Goal: Information Seeking & Learning: Learn about a topic

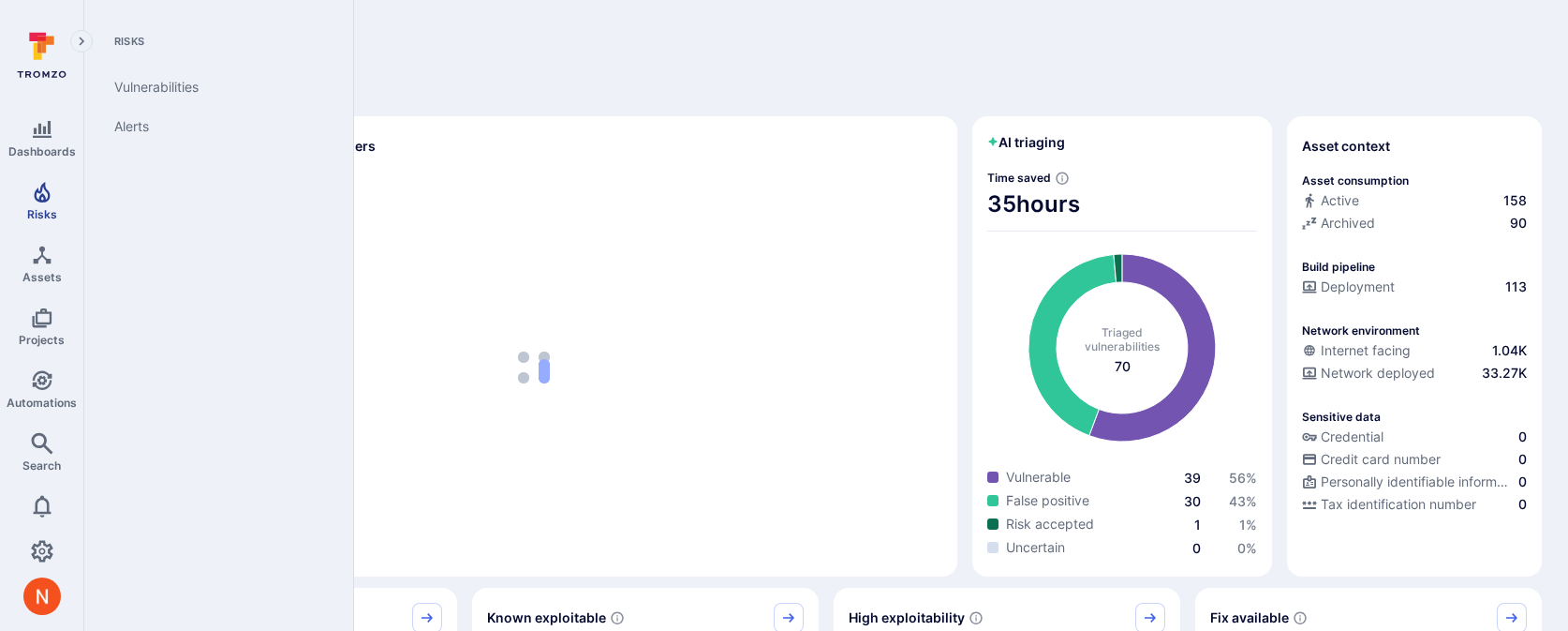
click at [47, 201] on icon "Risks" at bounding box center [42, 191] width 22 height 22
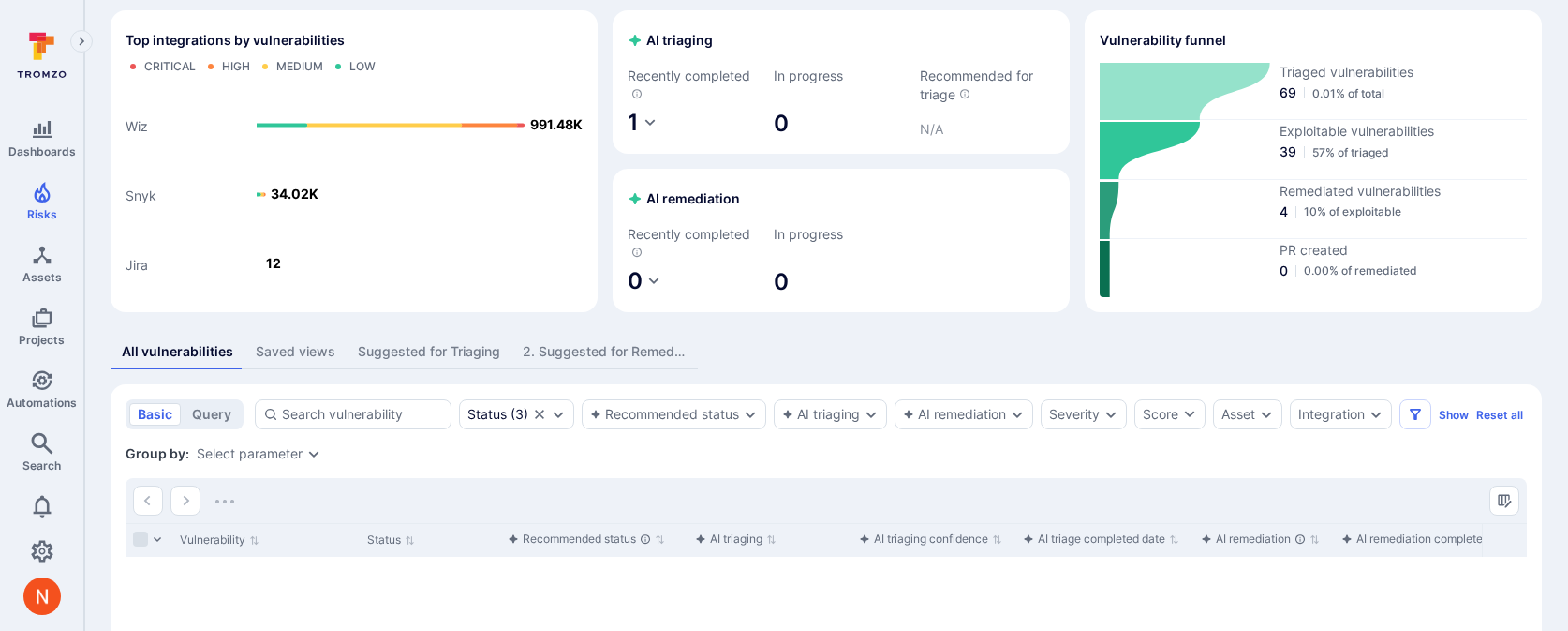
scroll to position [82, 0]
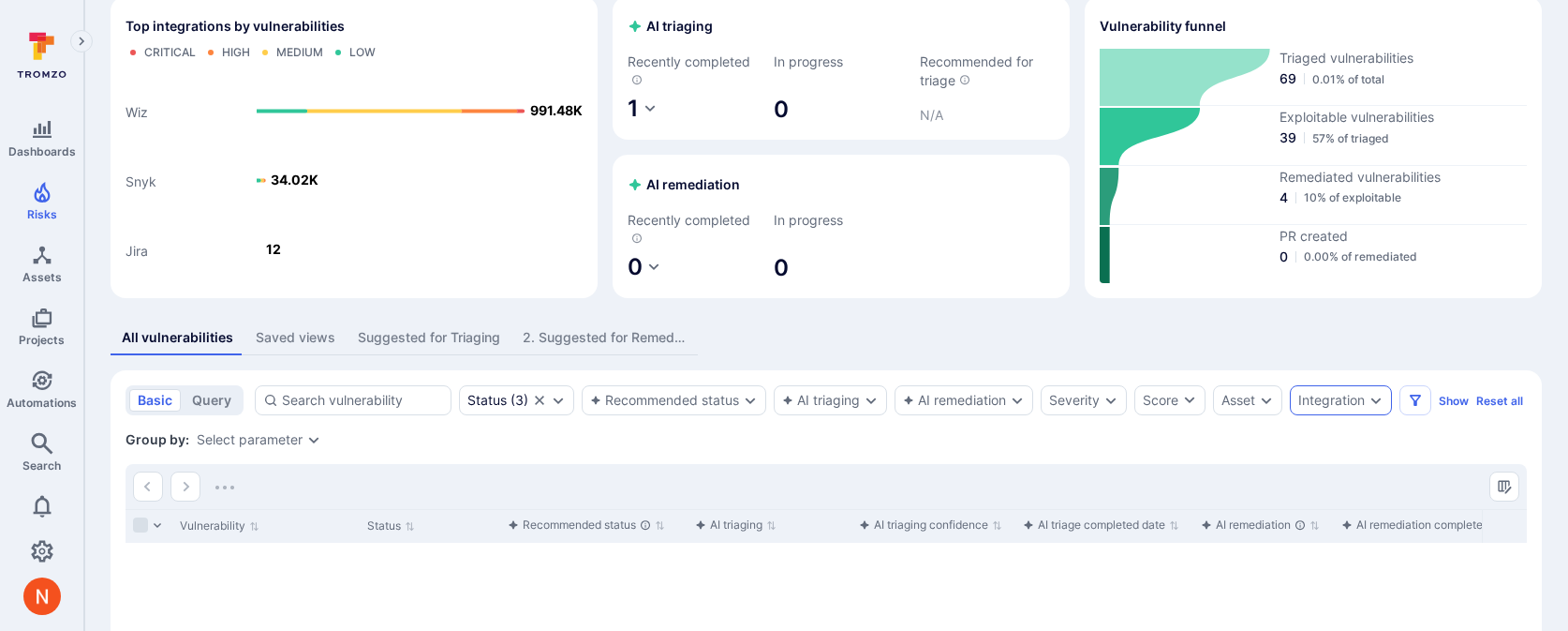
click at [1311, 391] on div "Integration" at bounding box center [1341, 400] width 103 height 30
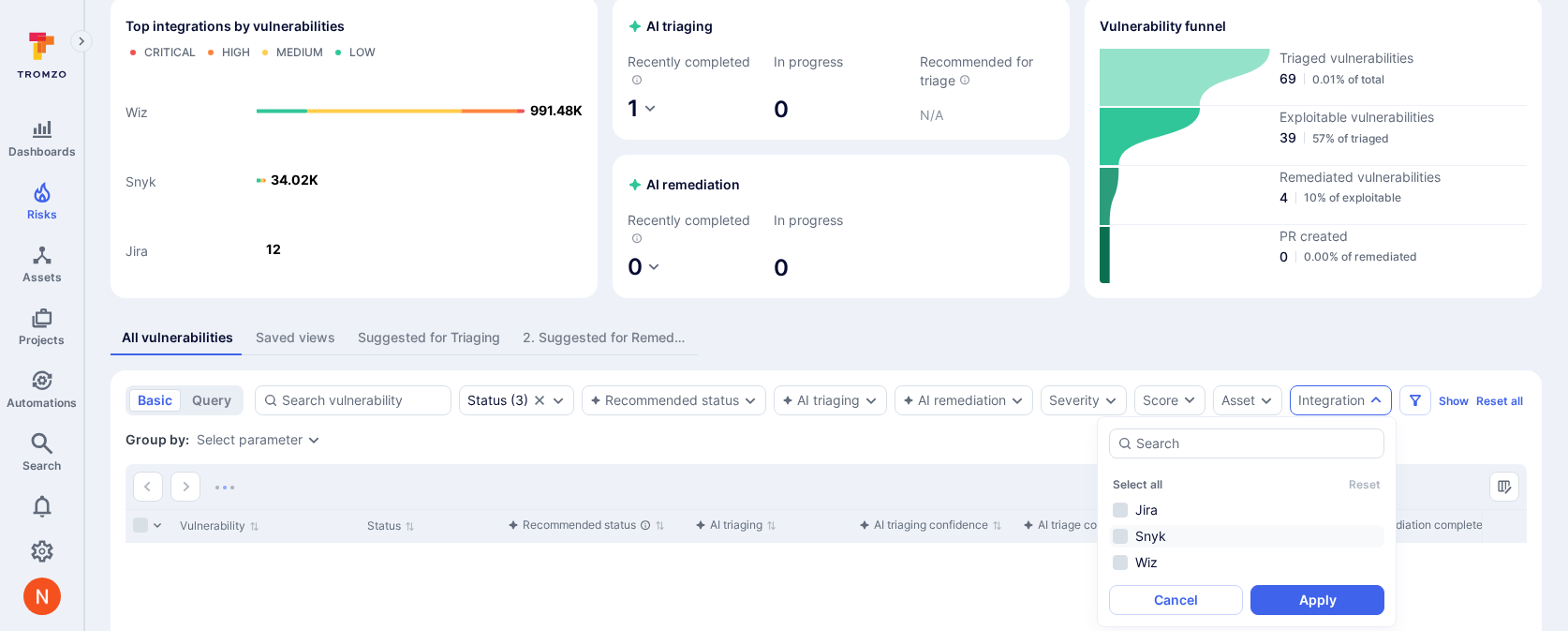
click at [1166, 537] on li "Snyk" at bounding box center [1247, 535] width 275 height 22
click at [1300, 598] on button "Apply" at bounding box center [1317, 600] width 134 height 30
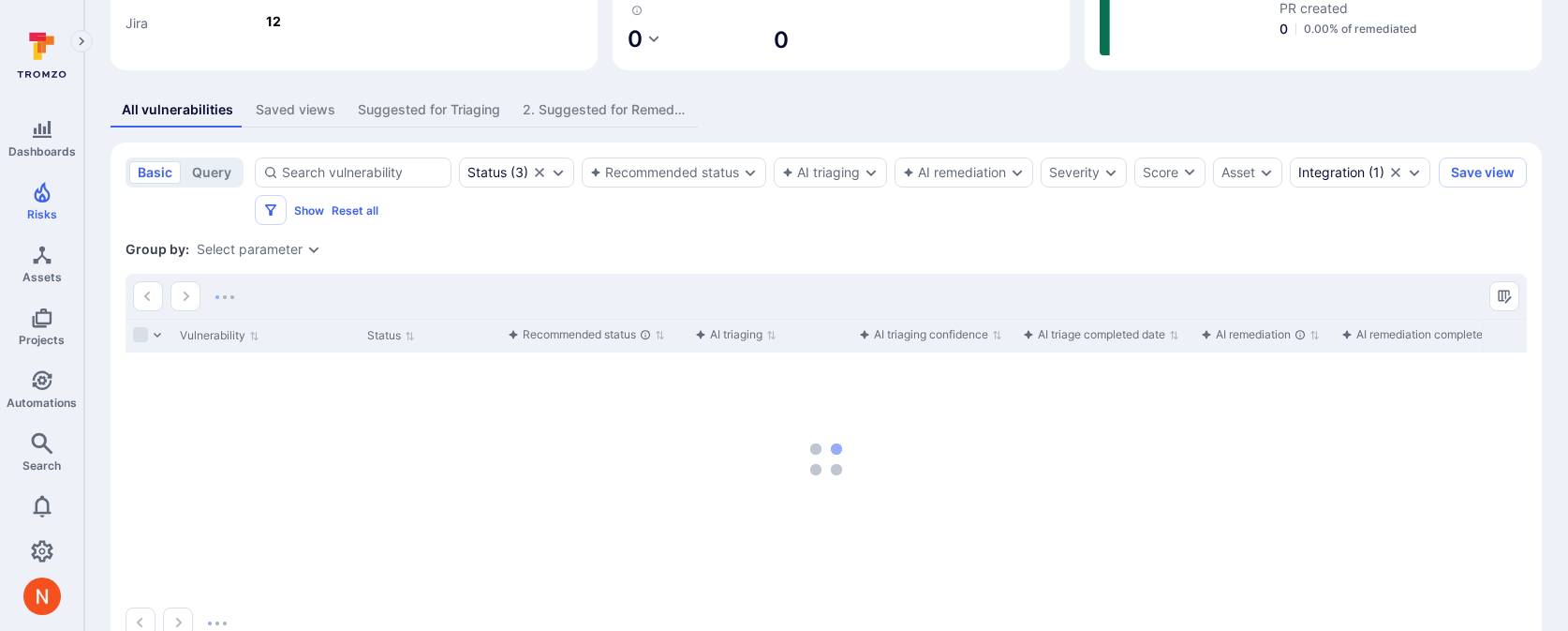
scroll to position [314, 0]
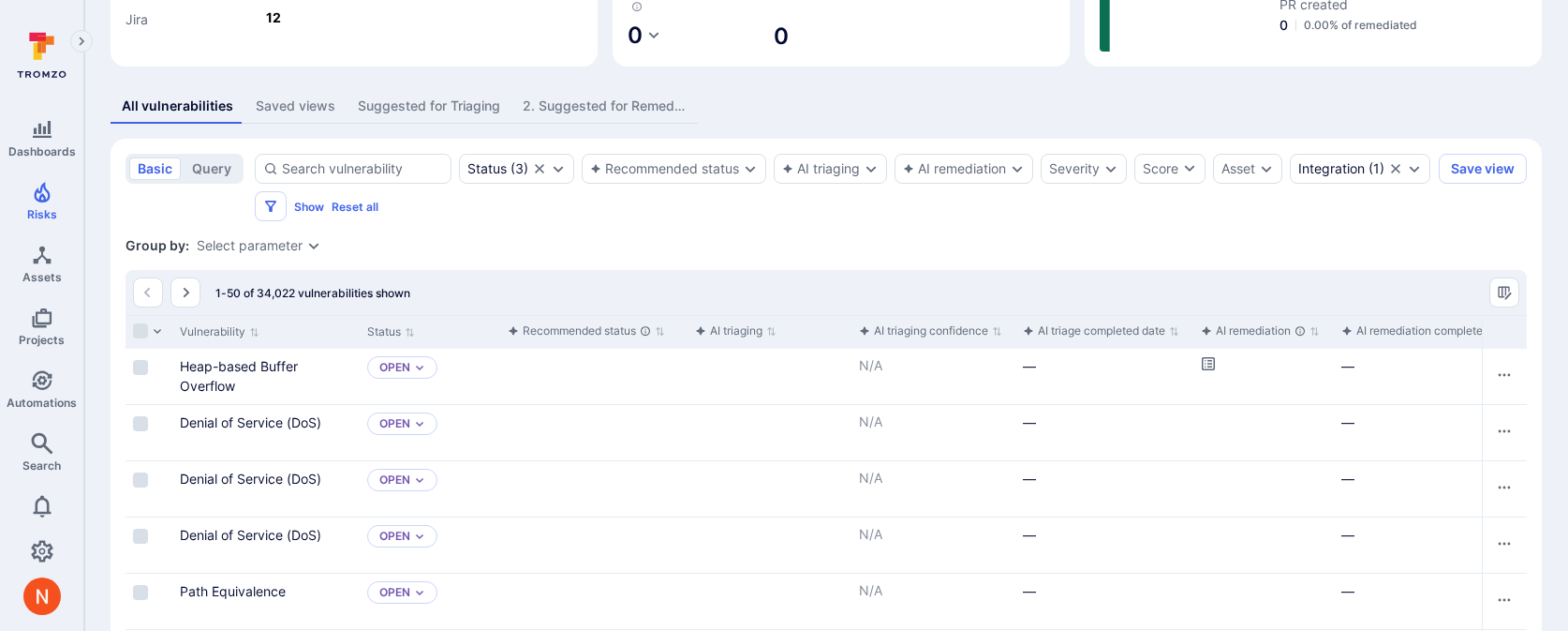
click at [297, 105] on div "Saved views" at bounding box center [296, 105] width 80 height 19
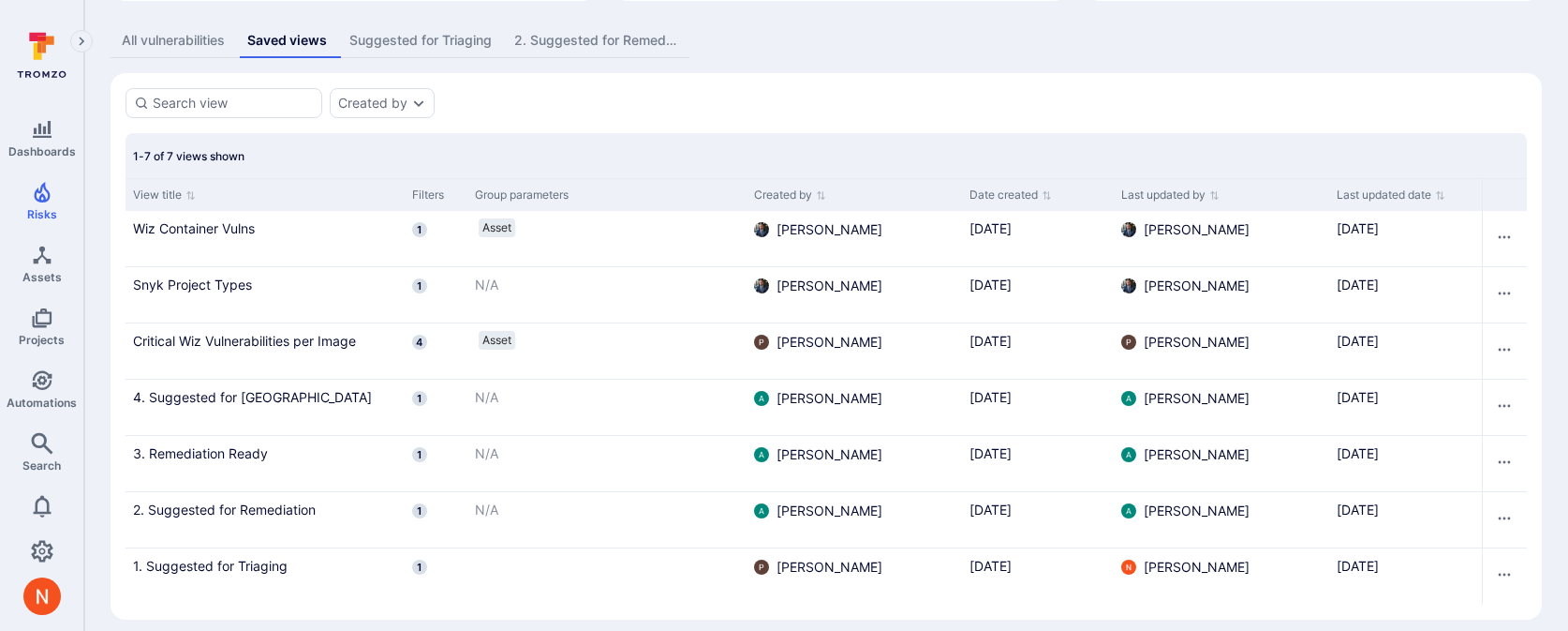
scroll to position [395, 0]
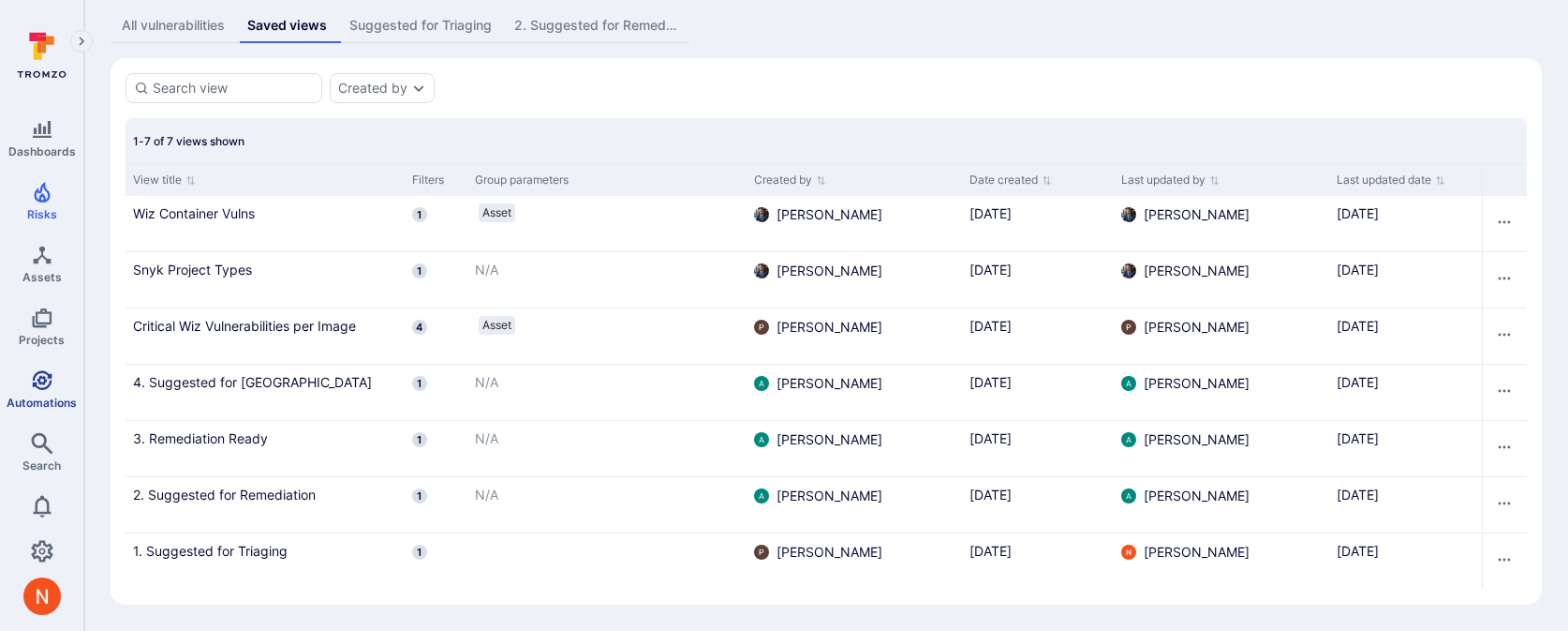
click at [45, 386] on icon "Automations" at bounding box center [42, 380] width 20 height 20
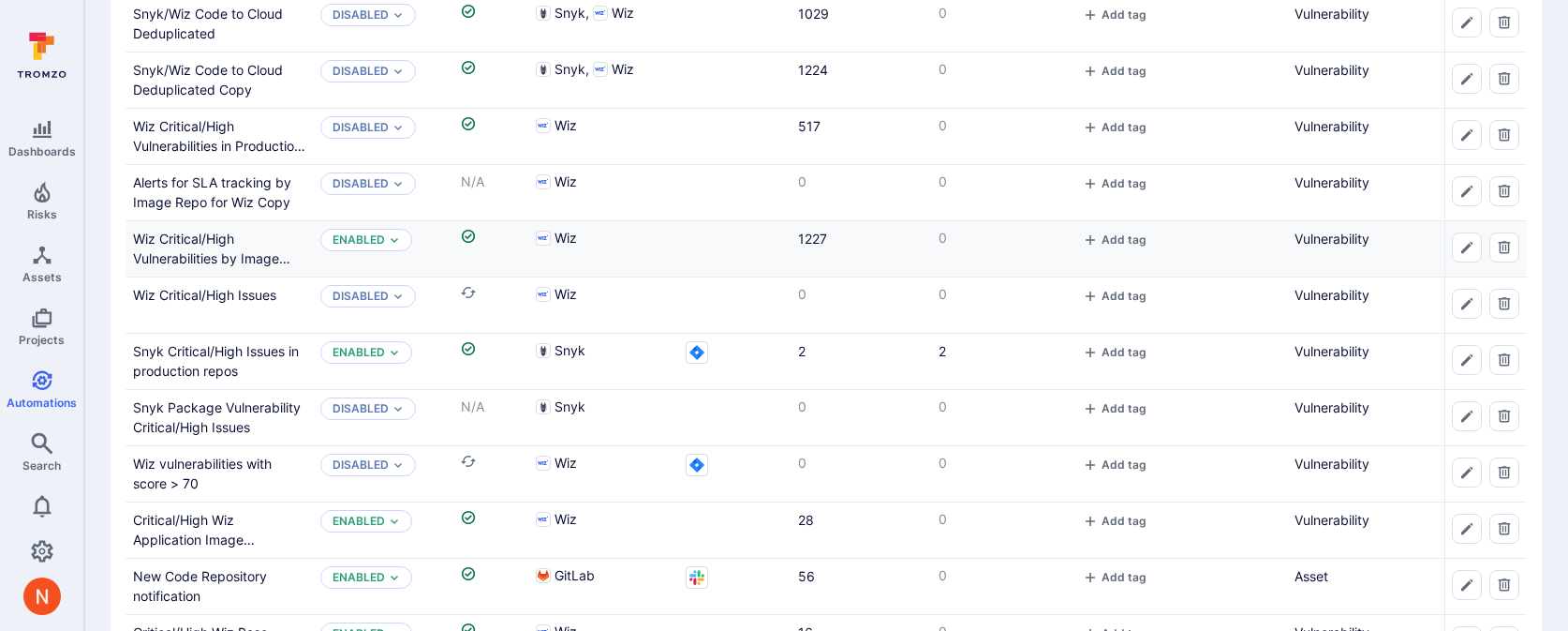
scroll to position [565, 0]
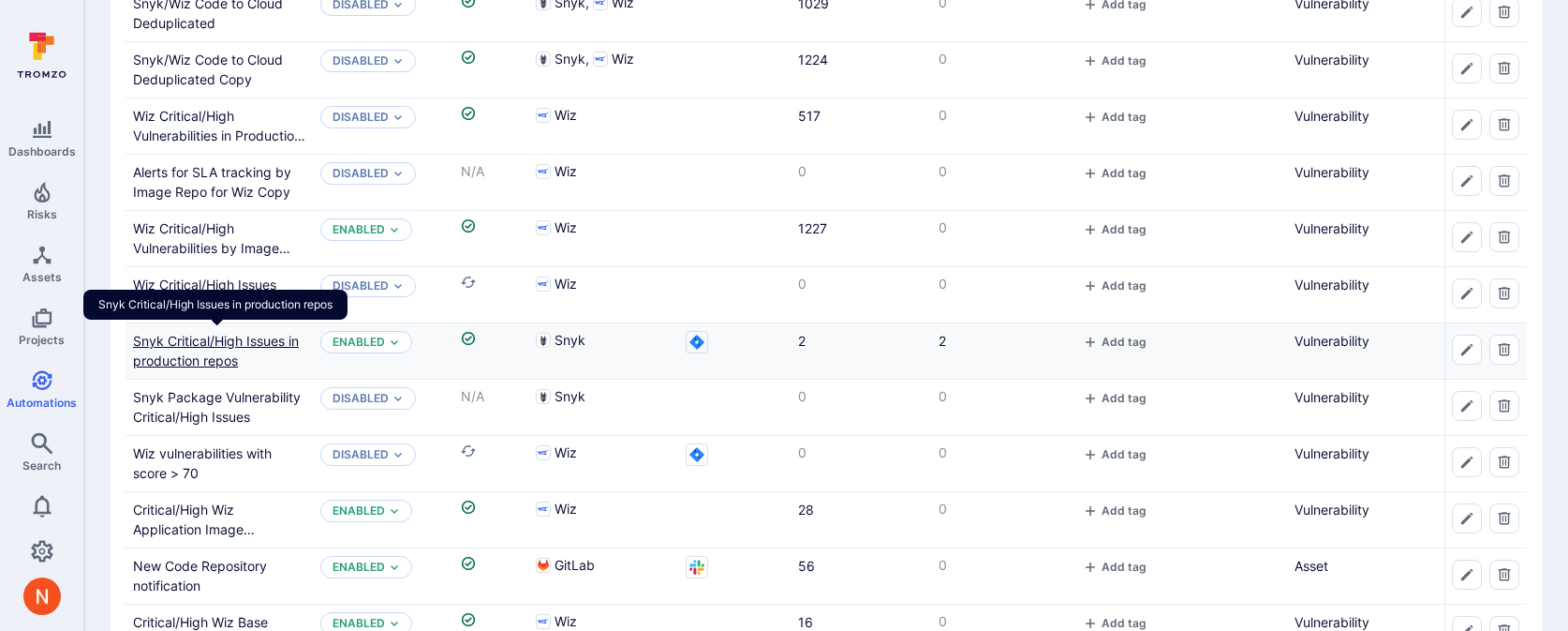
click at [202, 356] on link "Snyk Critical/High Issues in production repos" at bounding box center [216, 351] width 166 height 35
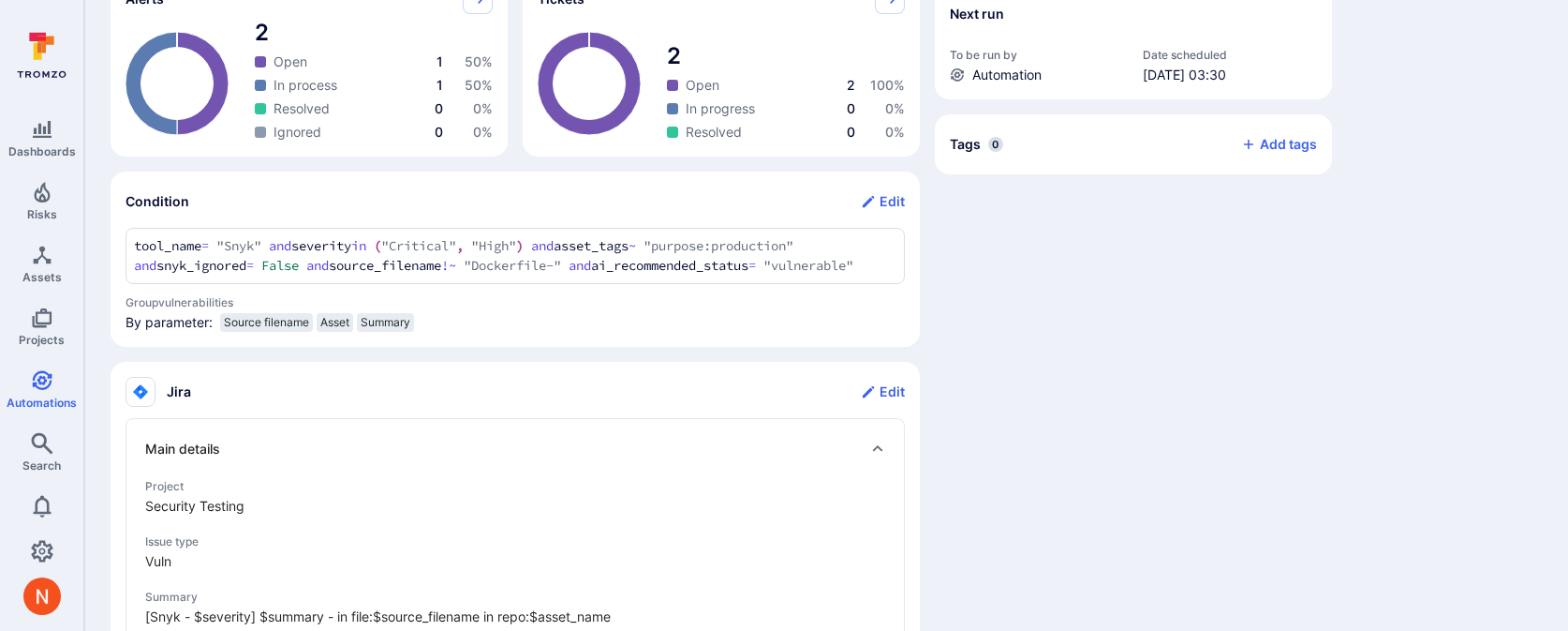
scroll to position [638, 0]
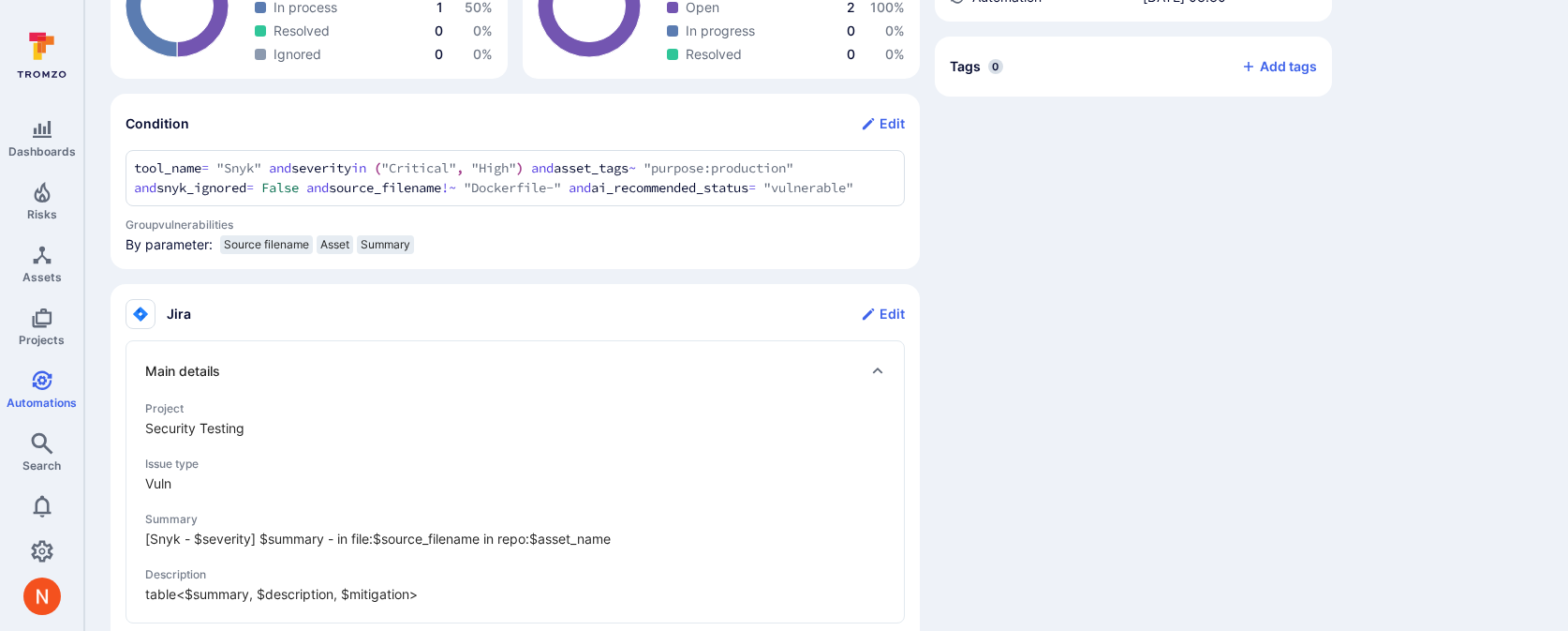
click at [540, 269] on section "Condition Edit tool_name = "Snyk" and severity in ("Critical", "High") and asse…" at bounding box center [515, 181] width 809 height 175
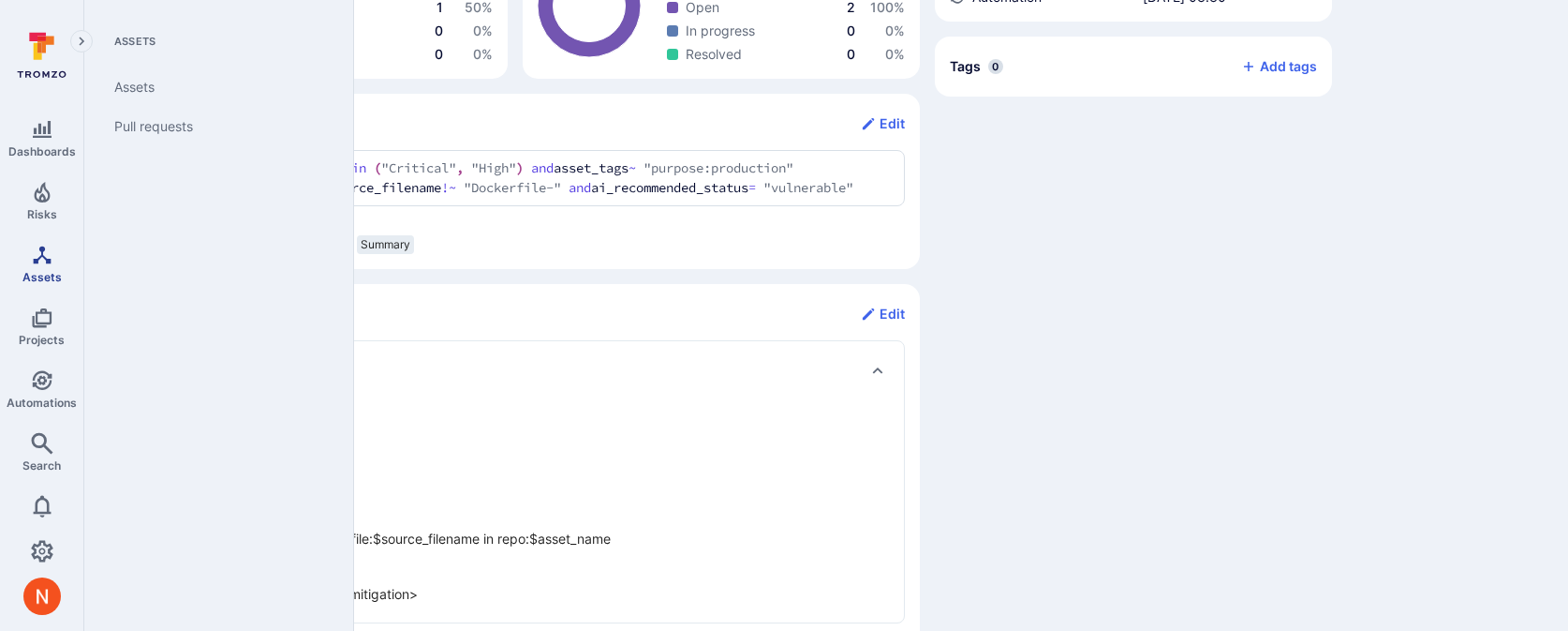
click at [40, 250] on icon "Assets" at bounding box center [42, 254] width 22 height 22
click at [45, 200] on icon "Risks" at bounding box center [42, 191] width 16 height 21
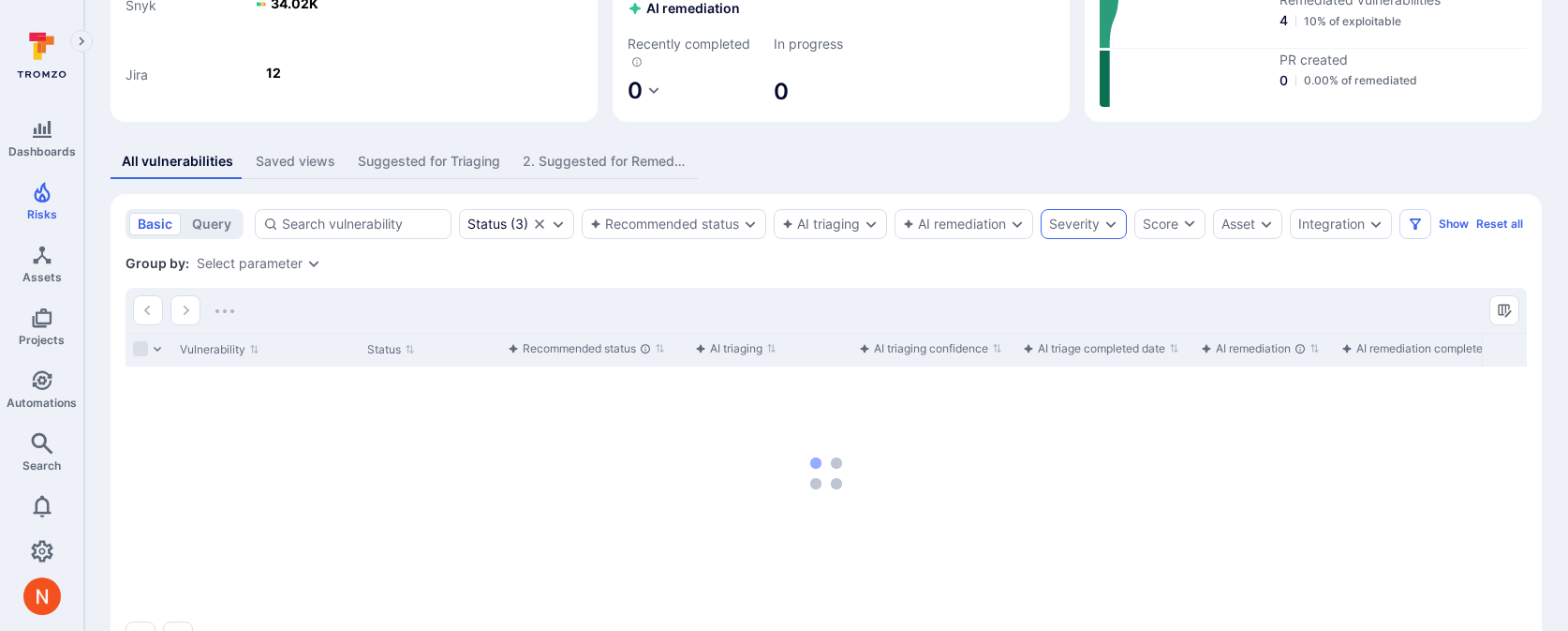
scroll to position [287, 0]
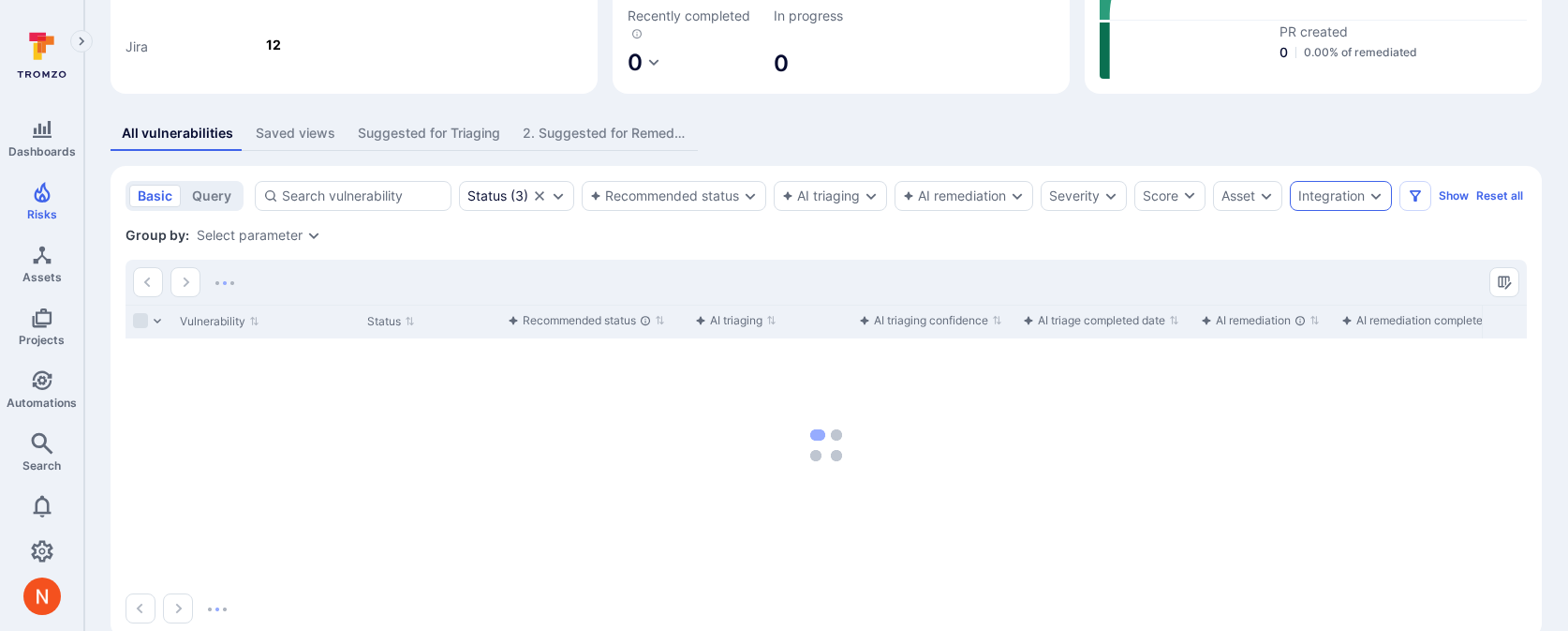
click at [1341, 190] on div "Integration" at bounding box center [1332, 195] width 66 height 15
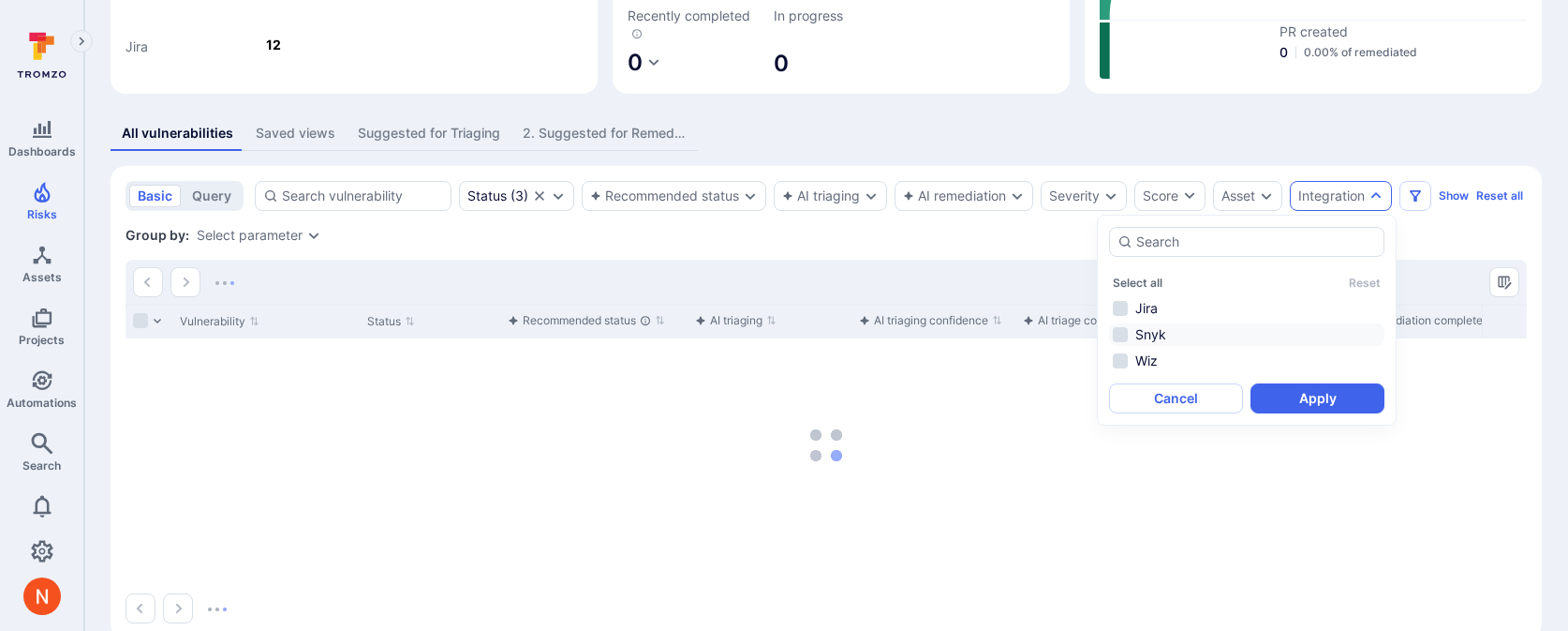
click at [1167, 328] on li "Snyk" at bounding box center [1247, 334] width 275 height 22
click at [1299, 405] on button "Apply" at bounding box center [1317, 398] width 134 height 30
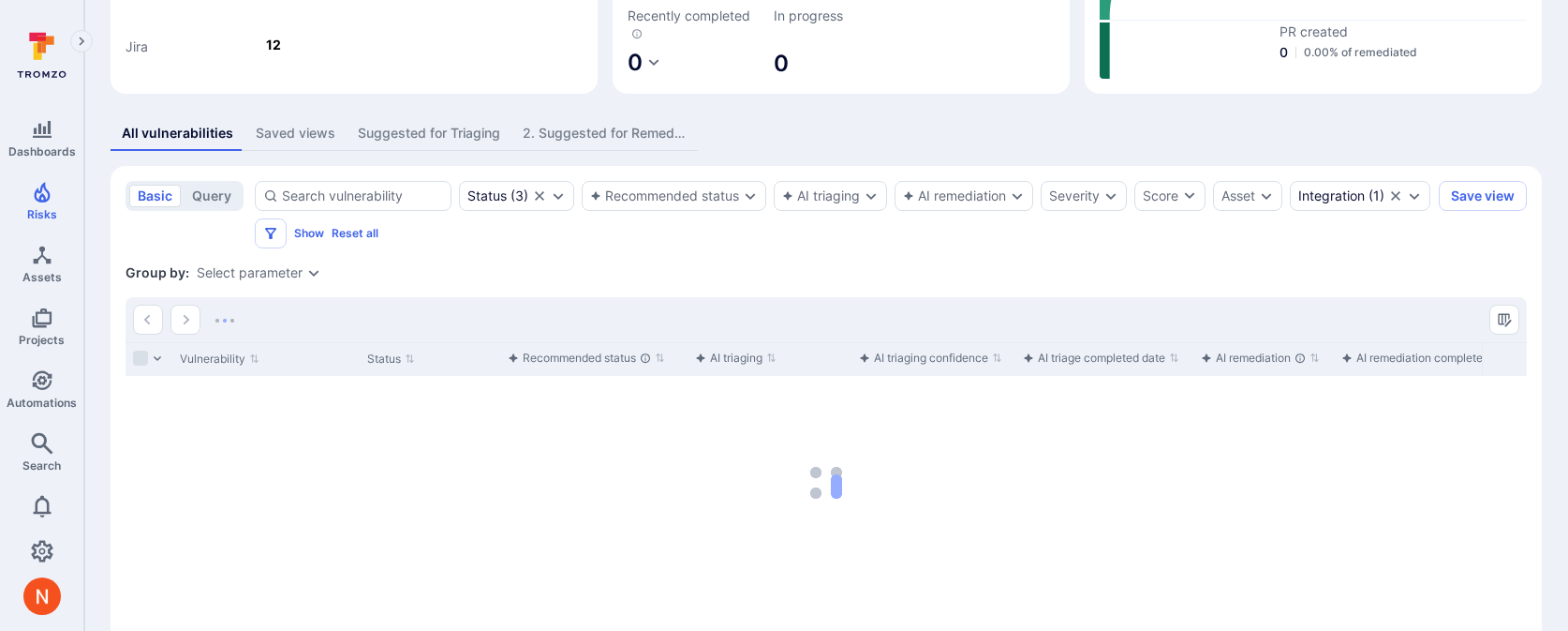
click at [300, 273] on div "Select parameter" at bounding box center [250, 273] width 105 height 15
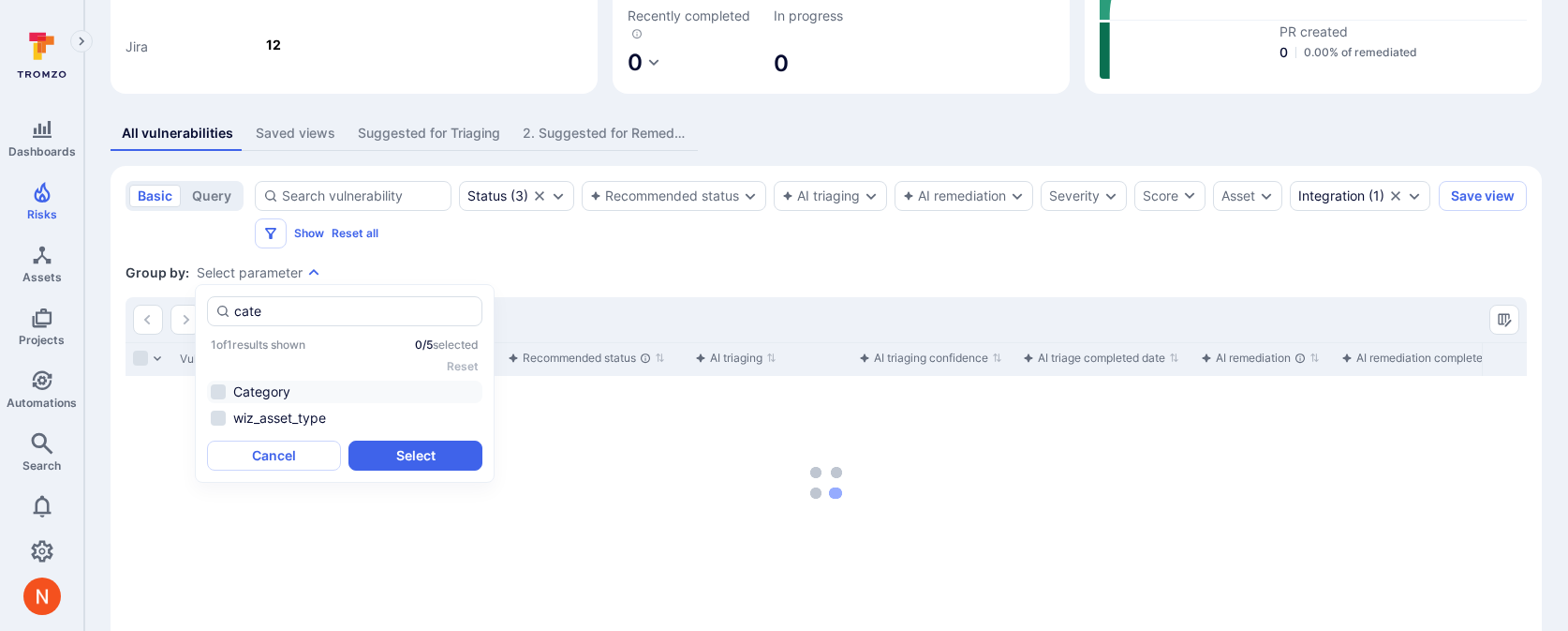
click at [269, 384] on li "Category" at bounding box center [345, 392] width 275 height 22
type input "cate"
click at [405, 450] on button "Select" at bounding box center [415, 455] width 134 height 30
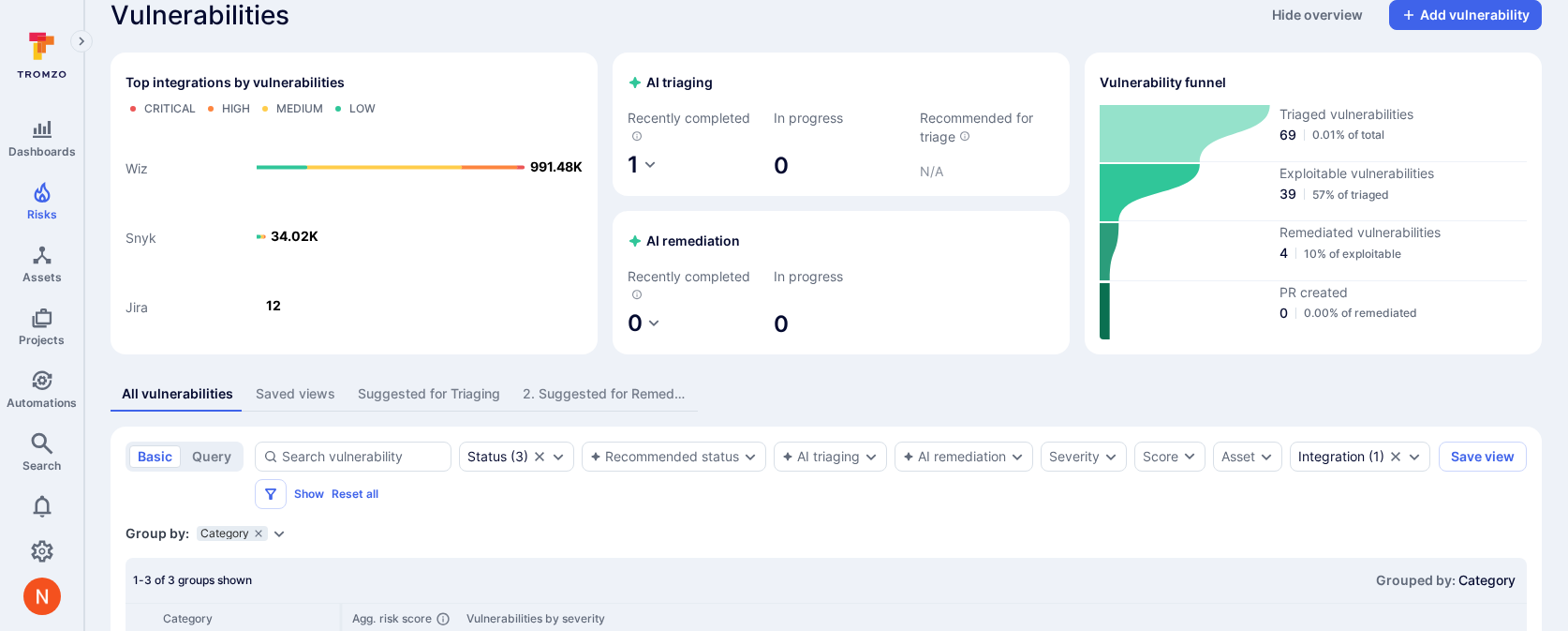
scroll to position [284, 0]
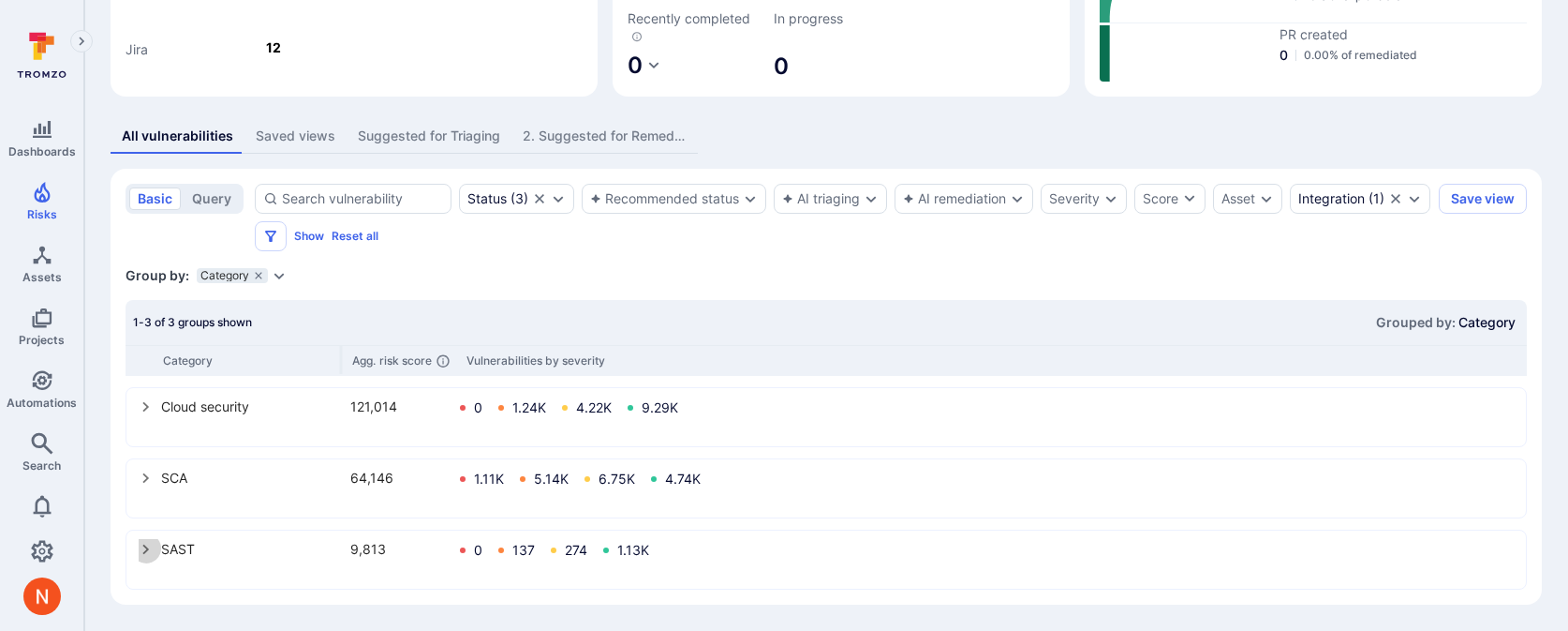
click at [142, 552] on icon "select group" at bounding box center [145, 549] width 15 height 15
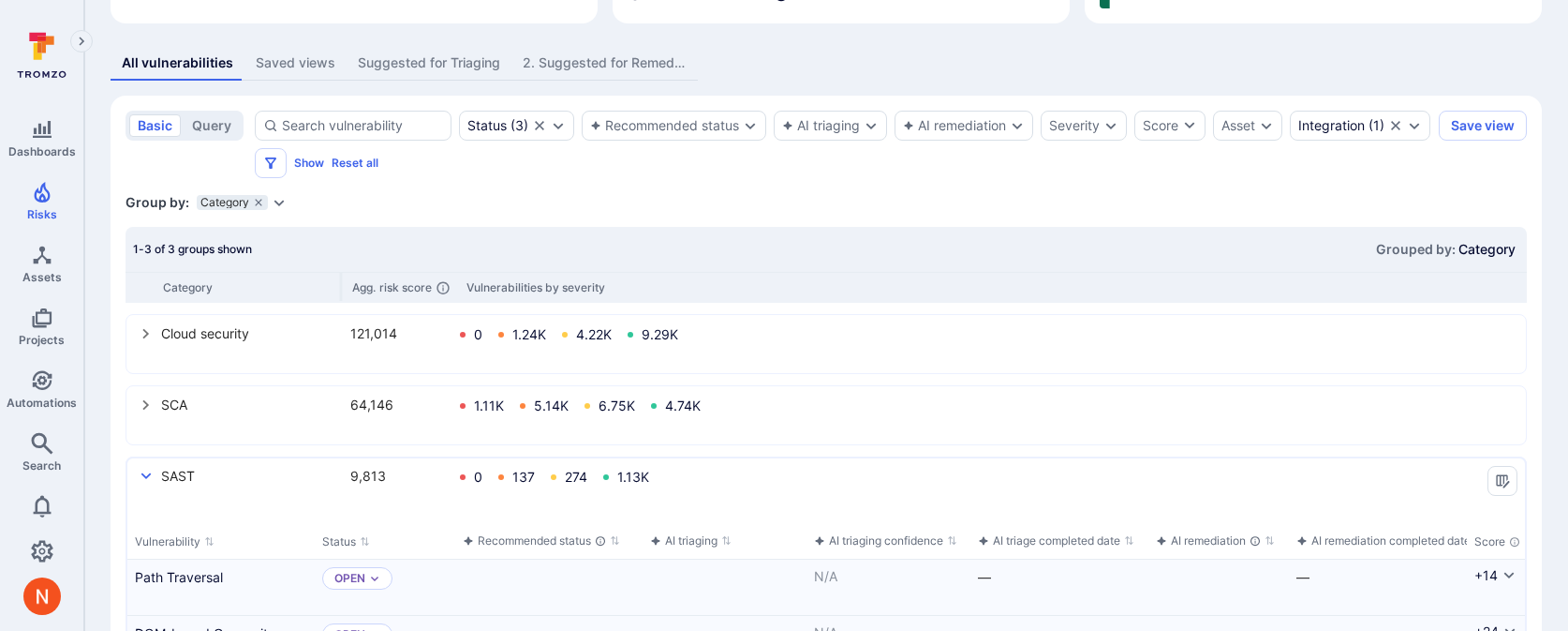
scroll to position [341, 0]
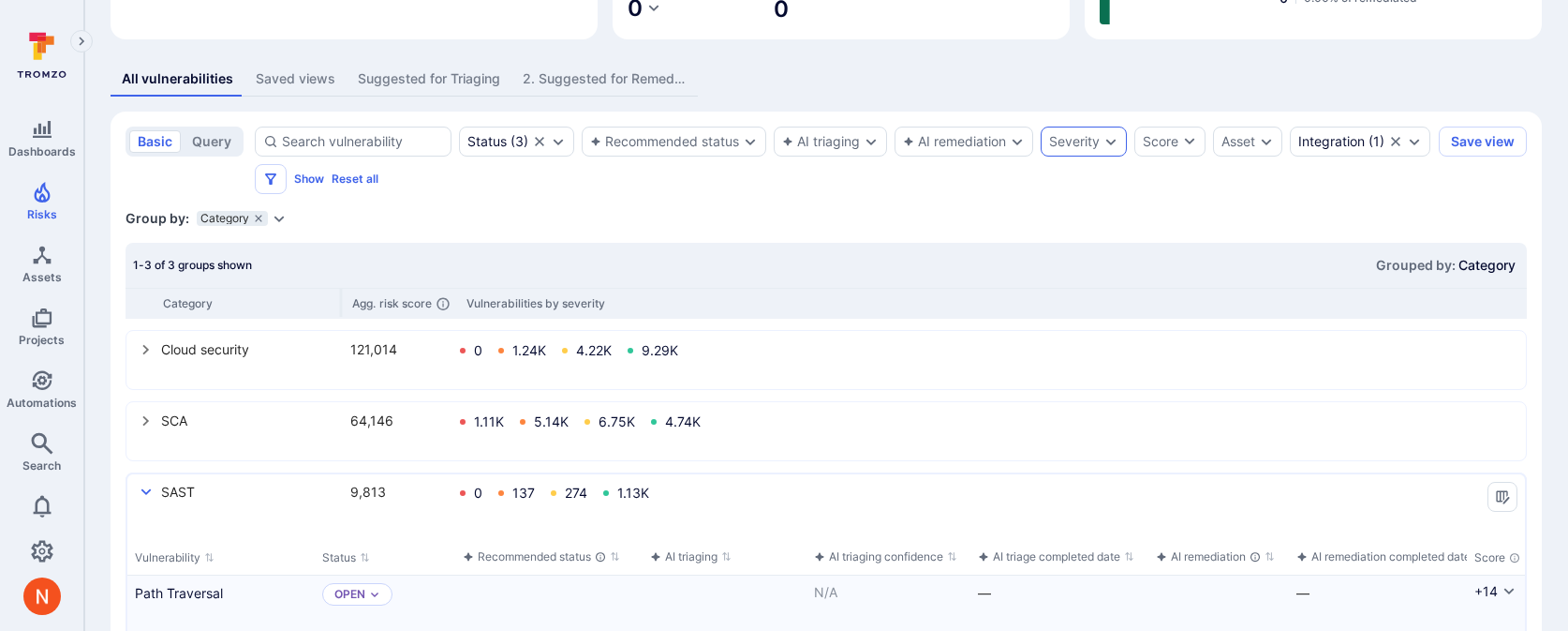
click at [1075, 139] on div "Severity" at bounding box center [1075, 141] width 51 height 15
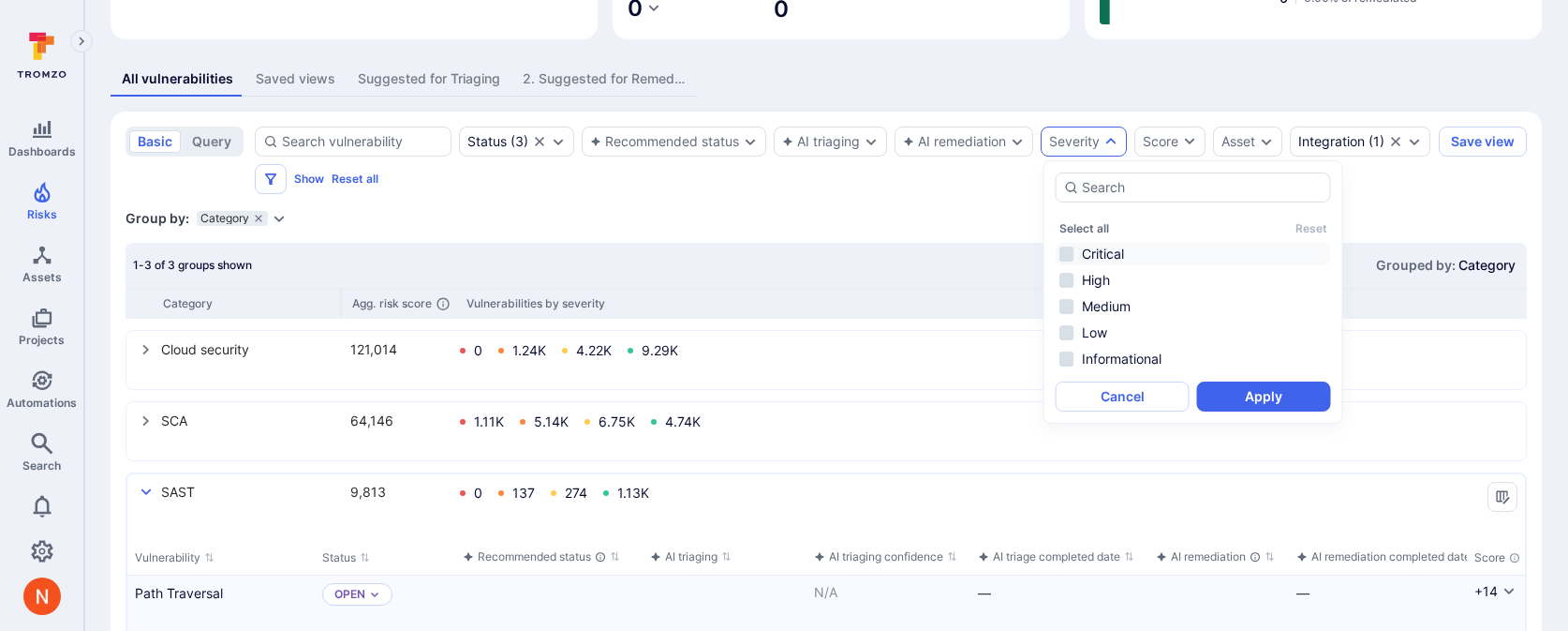
click at [1093, 254] on li "Critical" at bounding box center [1193, 254] width 275 height 22
click at [1093, 274] on li "High" at bounding box center [1193, 279] width 275 height 22
click at [1226, 396] on button "Apply" at bounding box center [1263, 397] width 134 height 30
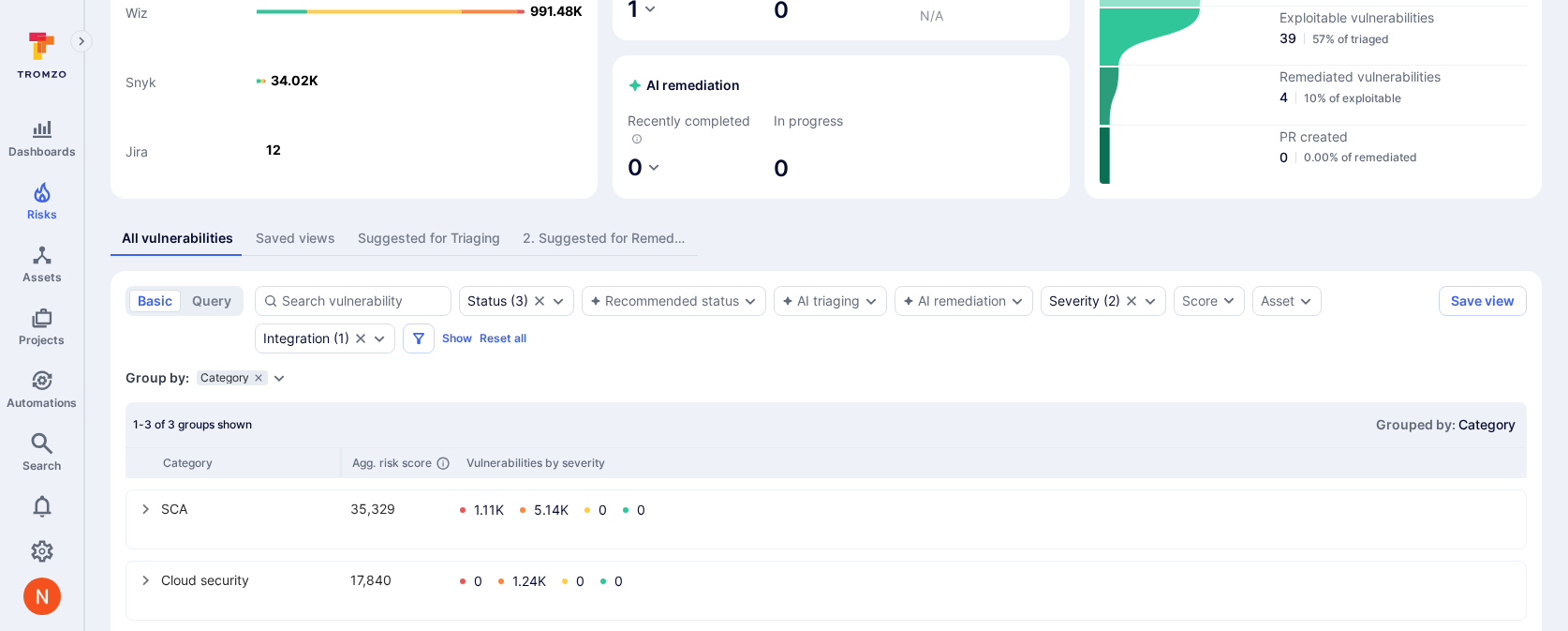
scroll to position [284, 0]
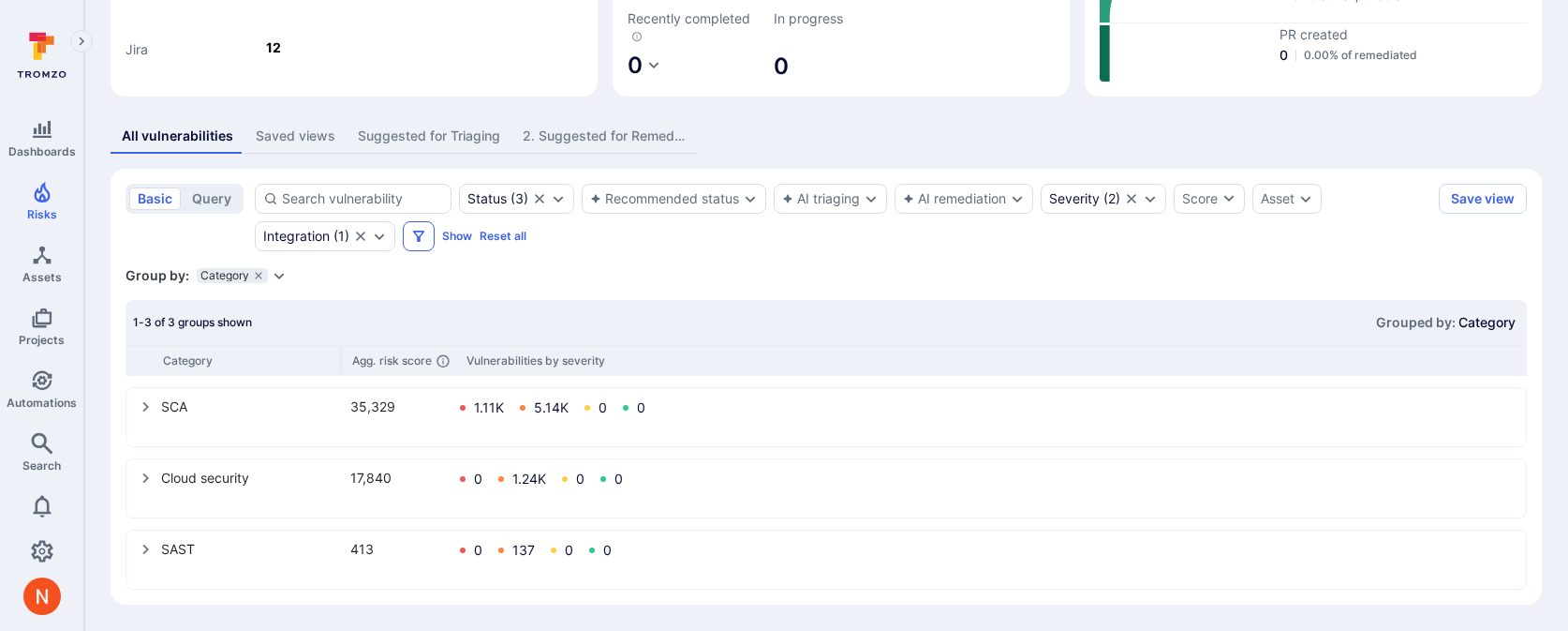
click at [413, 234] on icon "Filters" at bounding box center [418, 235] width 15 height 15
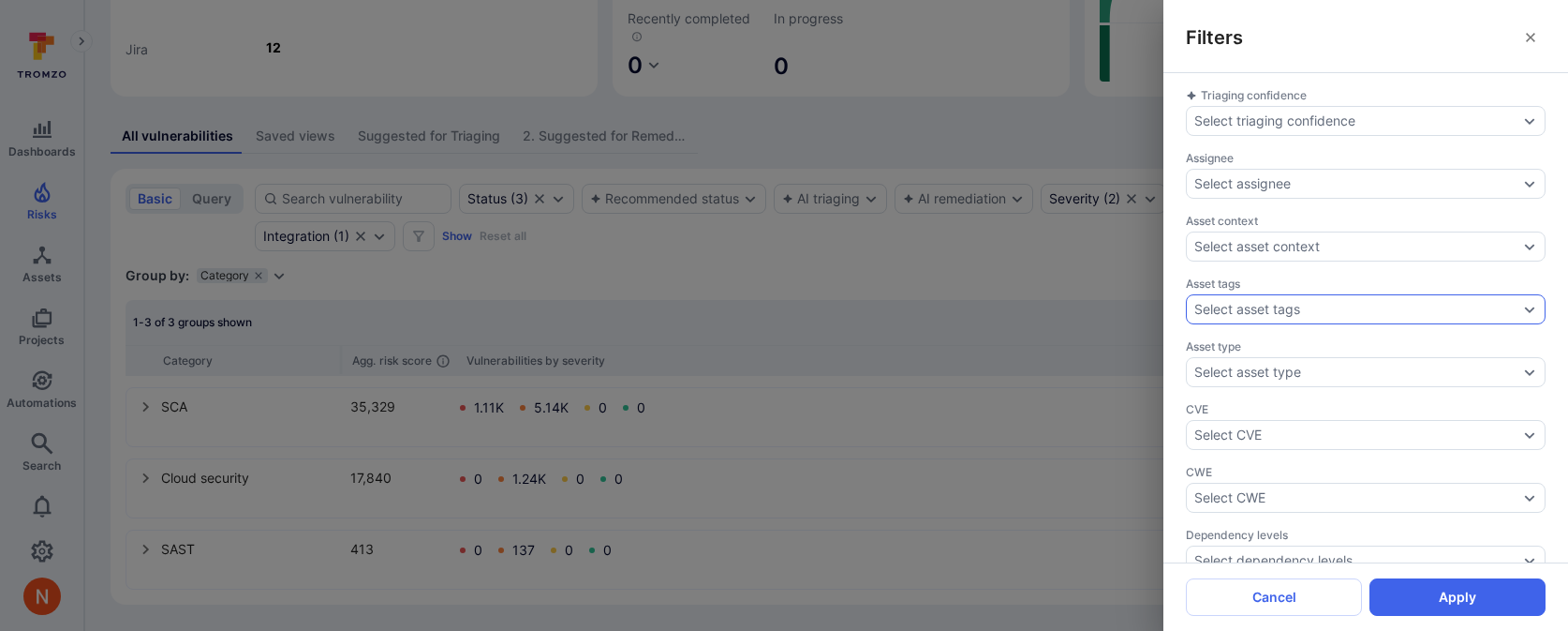
click at [1306, 313] on div "Select asset tags" at bounding box center [1356, 309] width 324 height 15
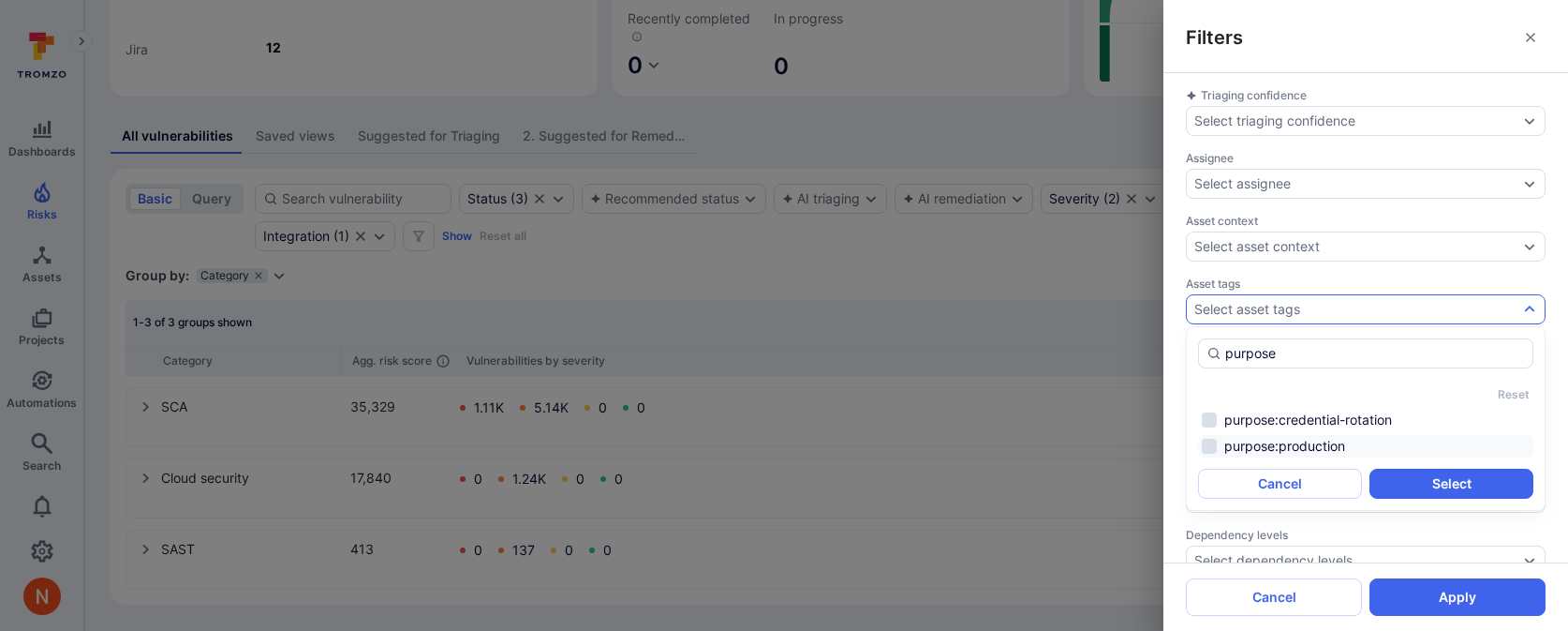
click at [1295, 456] on li "purpose:production" at bounding box center [1366, 445] width 336 height 22
type input "purpose"
click at [1413, 483] on button "Select" at bounding box center [1452, 484] width 164 height 30
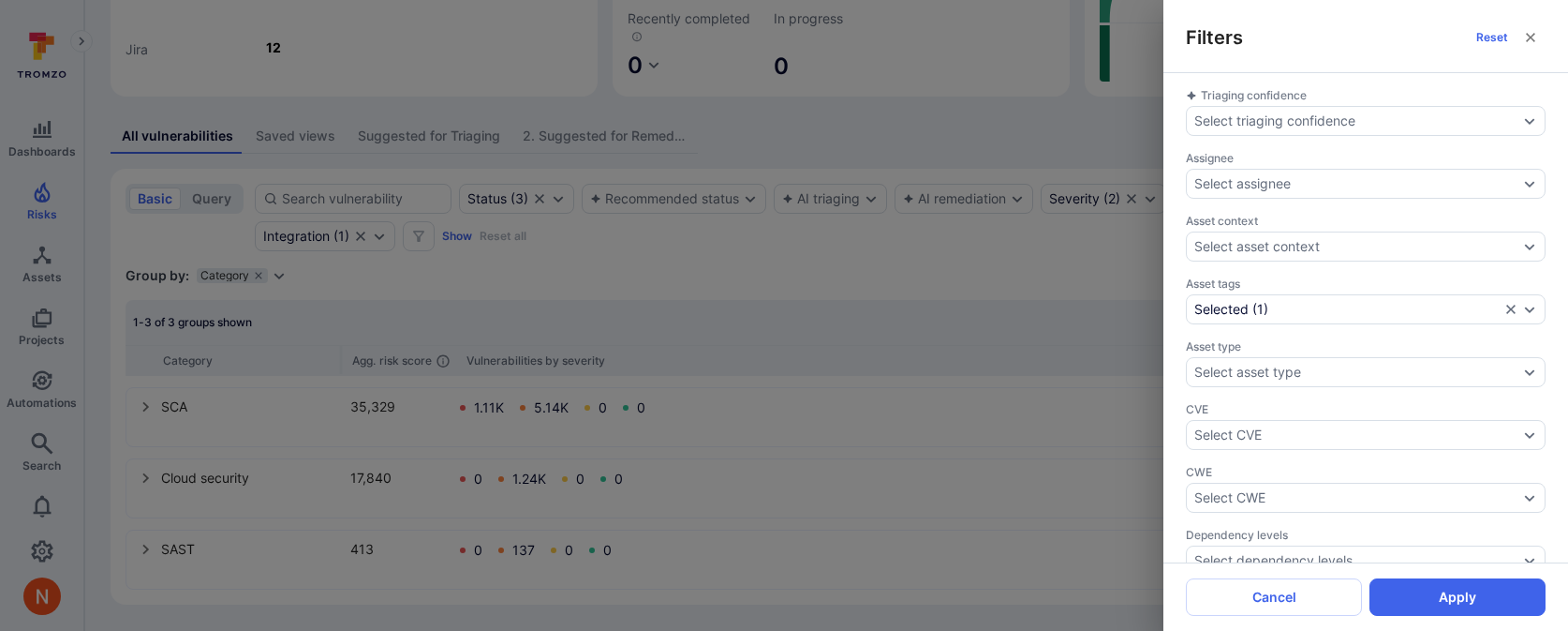
click at [1439, 601] on button "Apply" at bounding box center [1458, 597] width 176 height 37
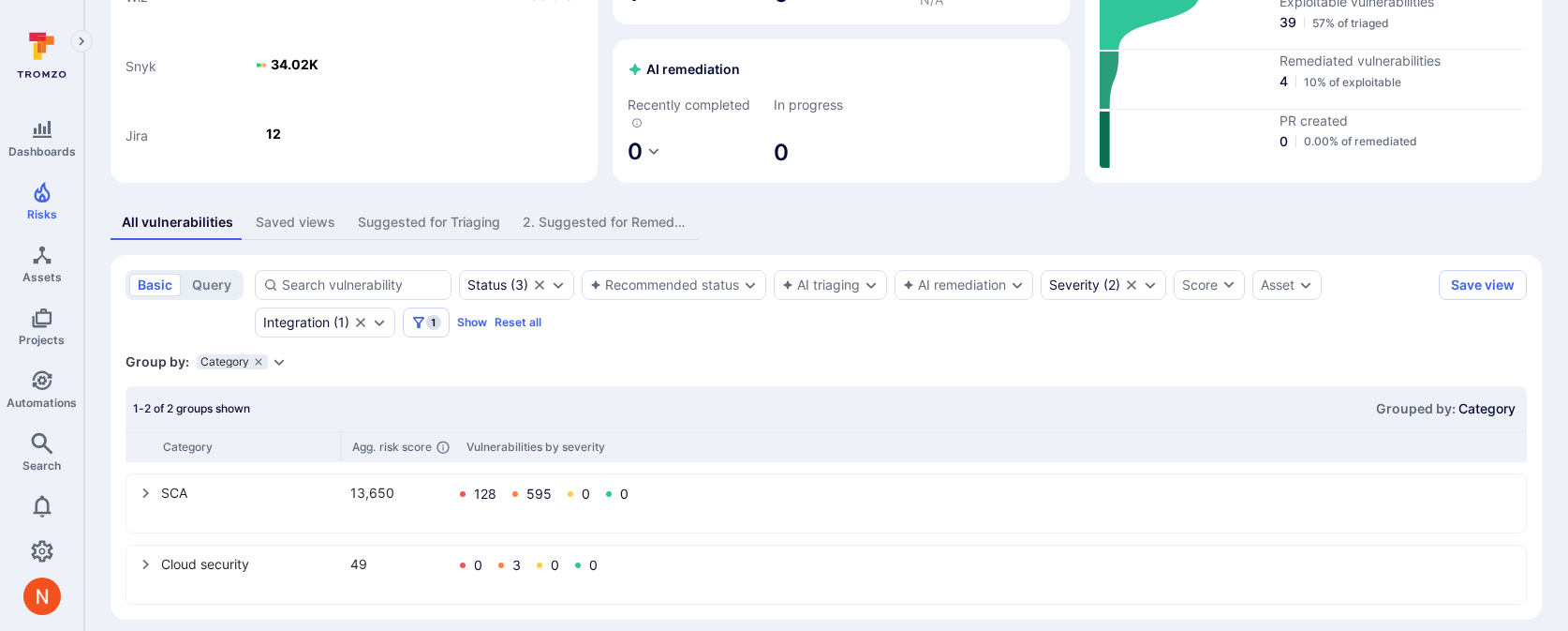
scroll to position [213, 0]
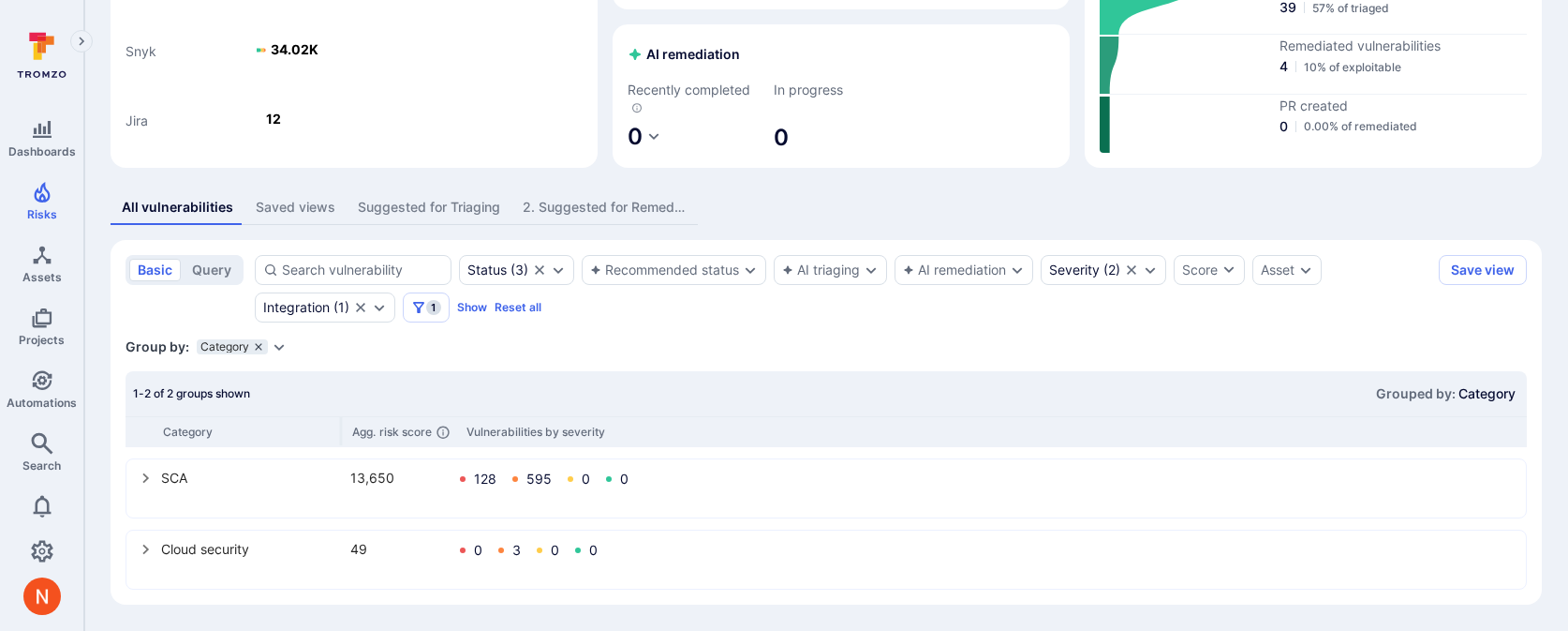
click at [260, 345] on icon "grouping parameters" at bounding box center [259, 347] width 12 height 12
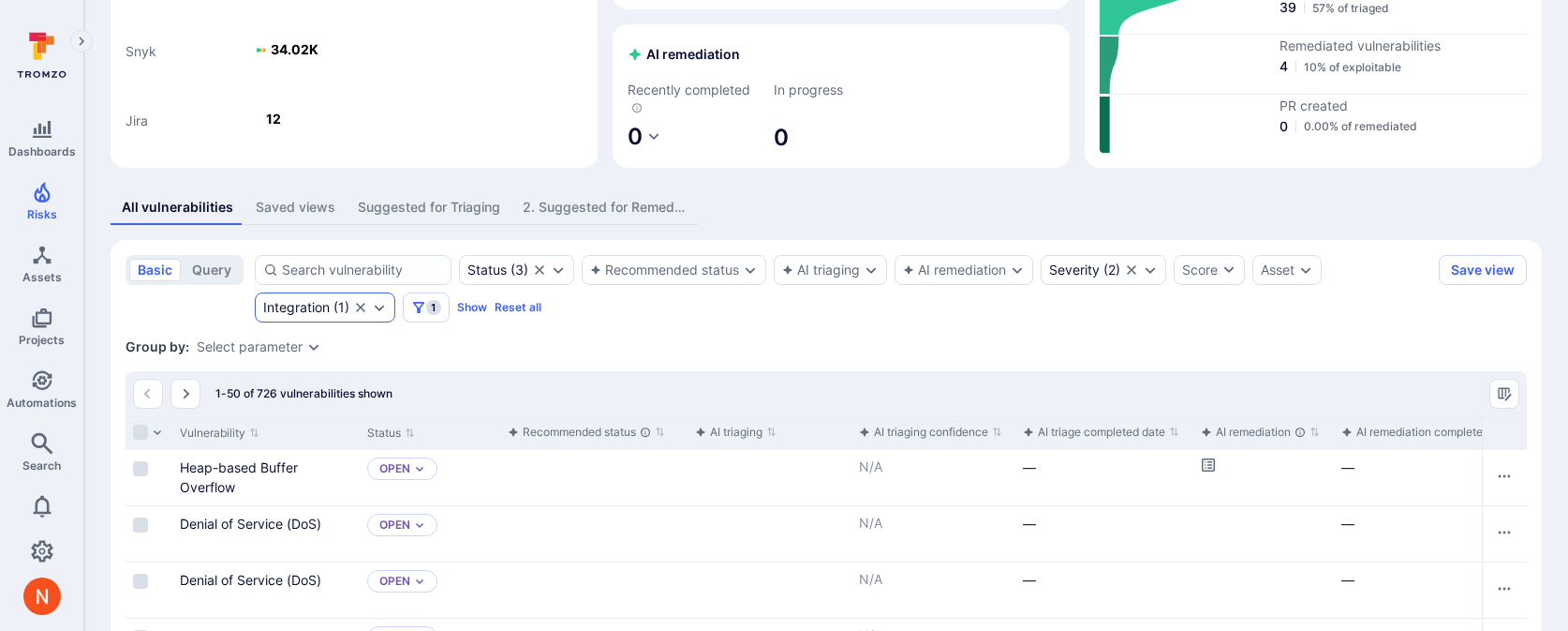
scroll to position [273, 0]
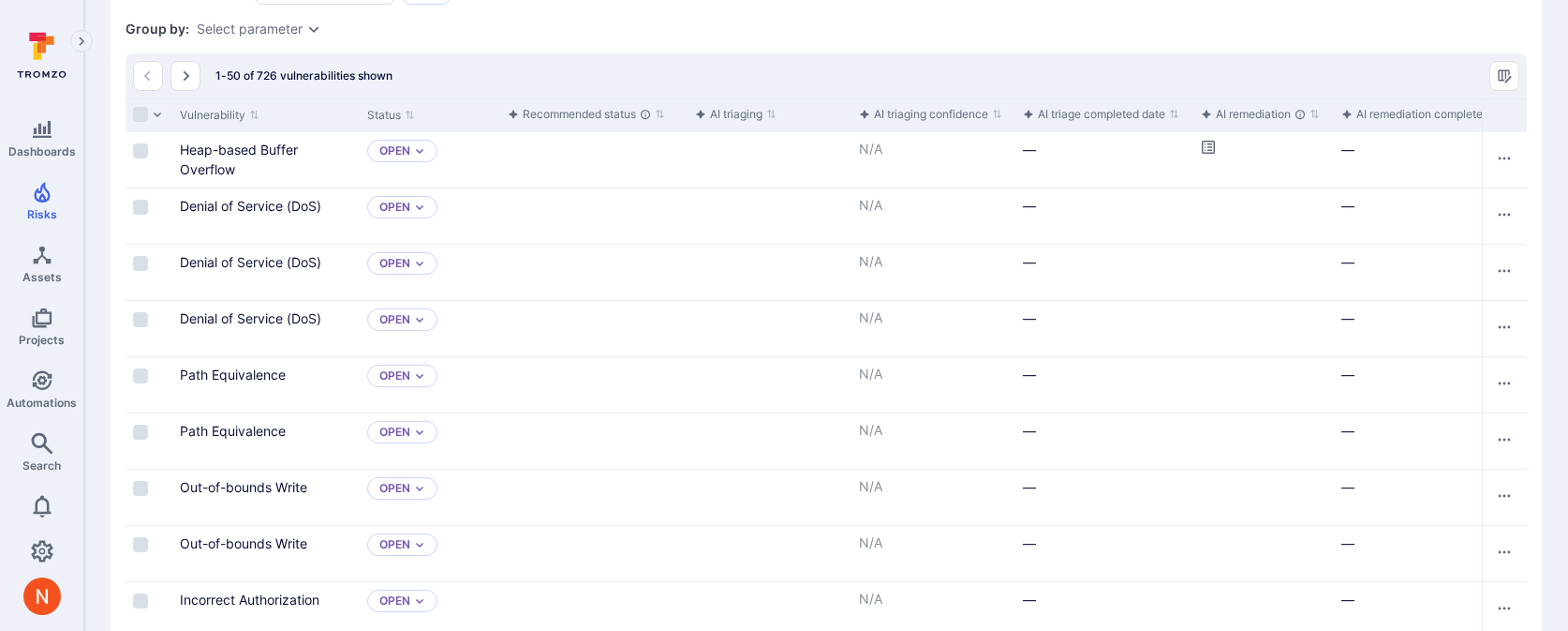
scroll to position [535, 0]
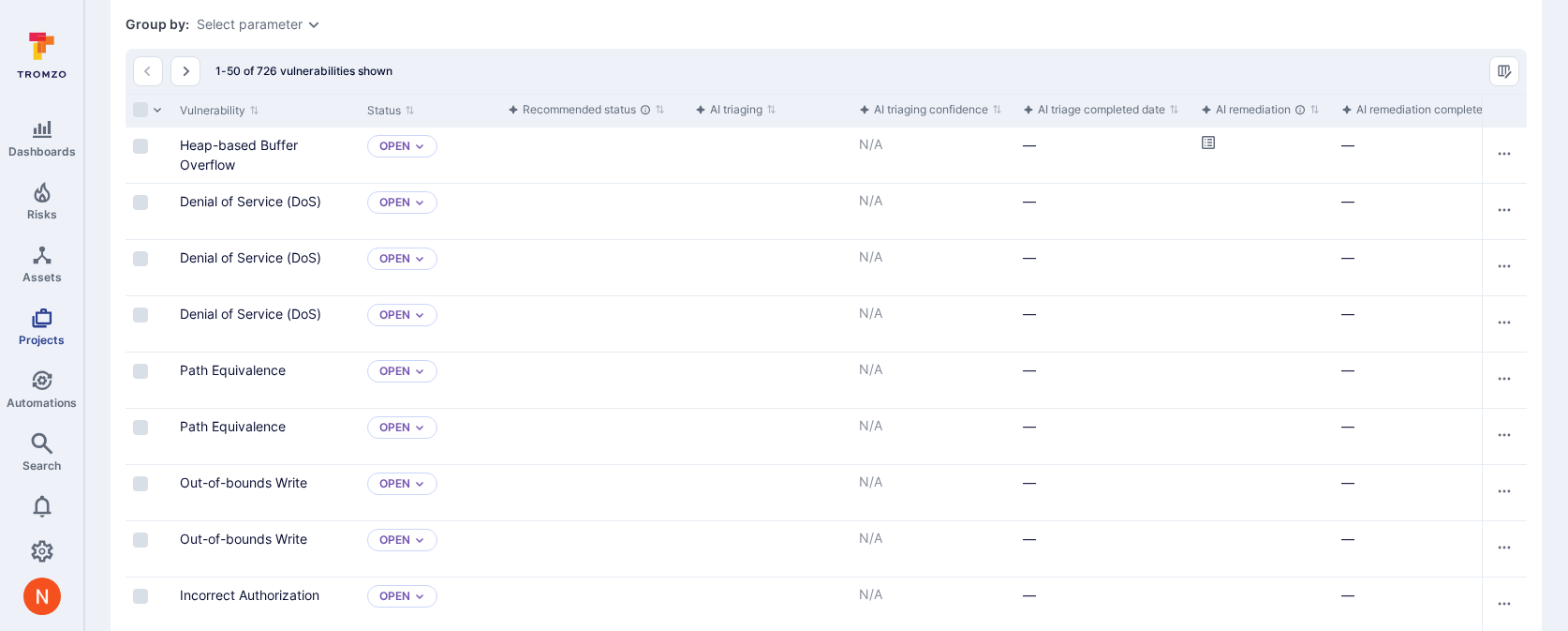
click at [51, 336] on span "Projects" at bounding box center [41, 340] width 46 height 14
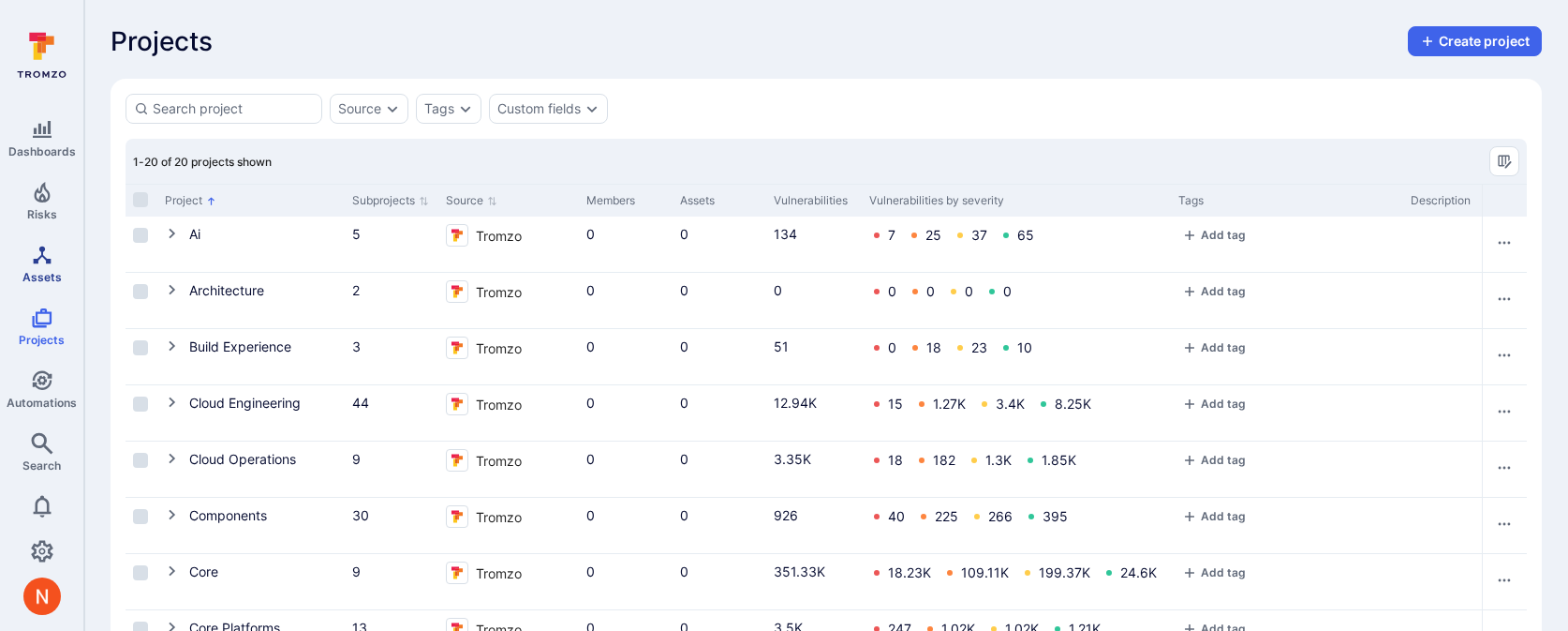
click at [38, 267] on link "Assets" at bounding box center [41, 264] width 83 height 56
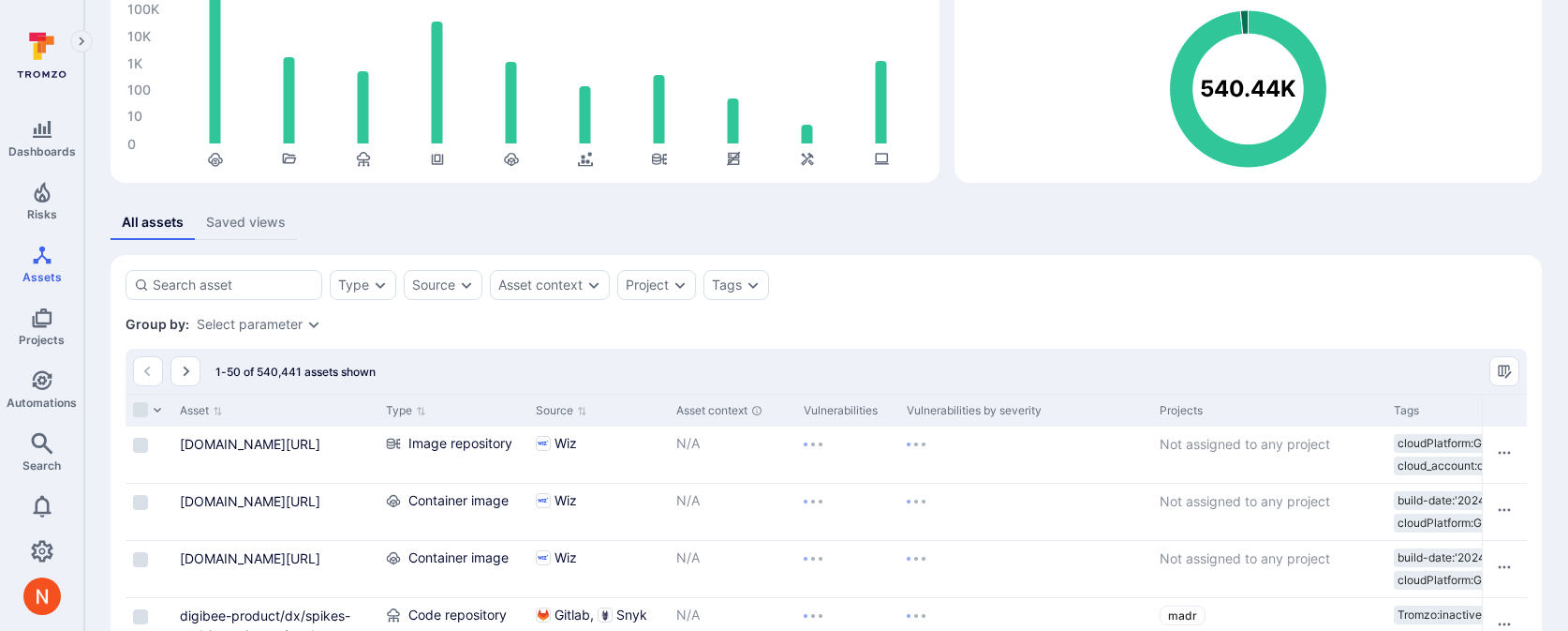
scroll to position [164, 0]
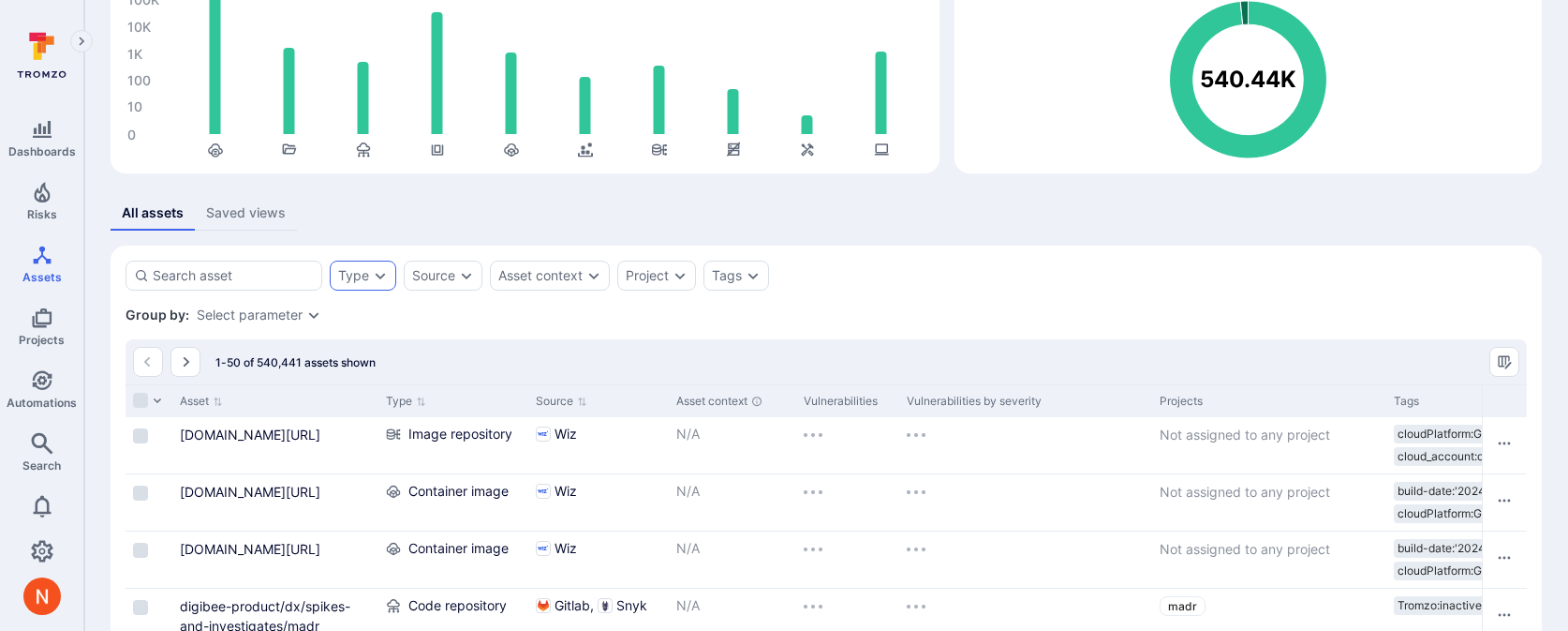
click at [367, 278] on div "Type" at bounding box center [353, 274] width 31 height 15
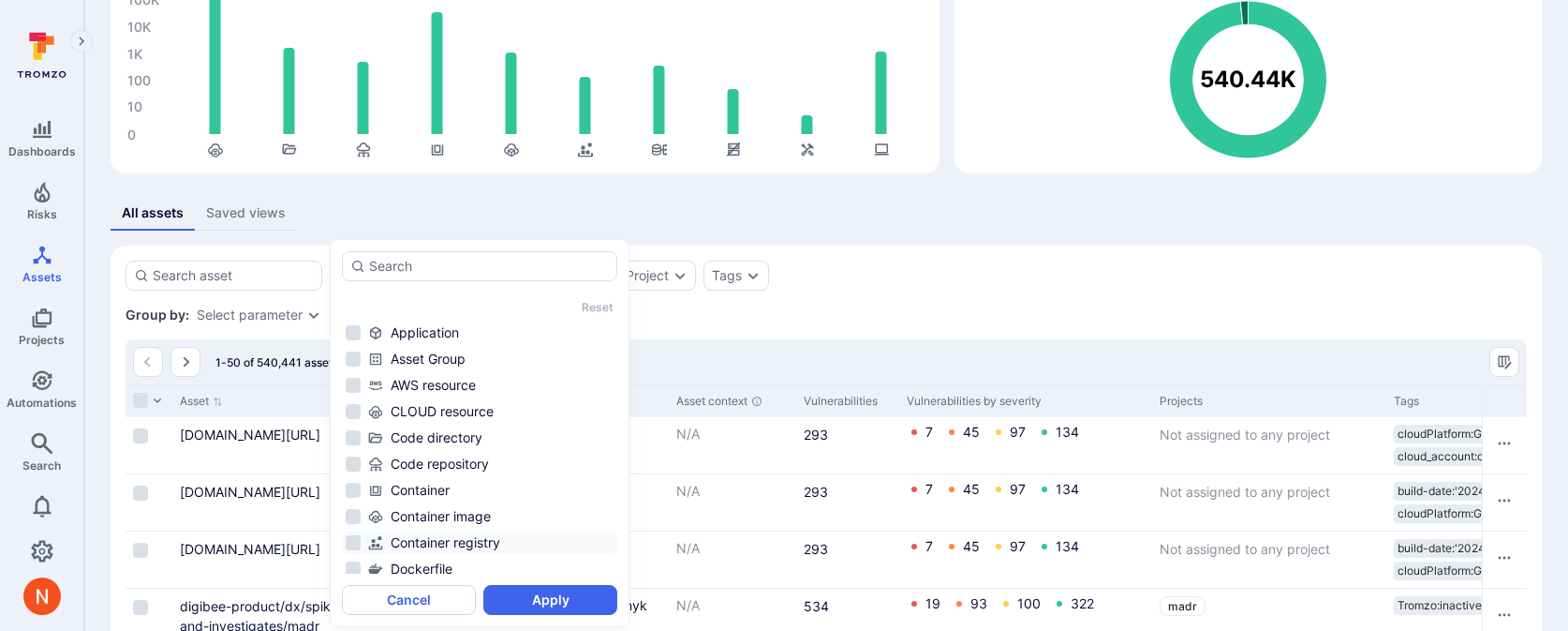
click at [418, 464] on div "Code repository" at bounding box center [490, 463] width 245 height 19
click at [542, 604] on button "Apply" at bounding box center [550, 600] width 134 height 30
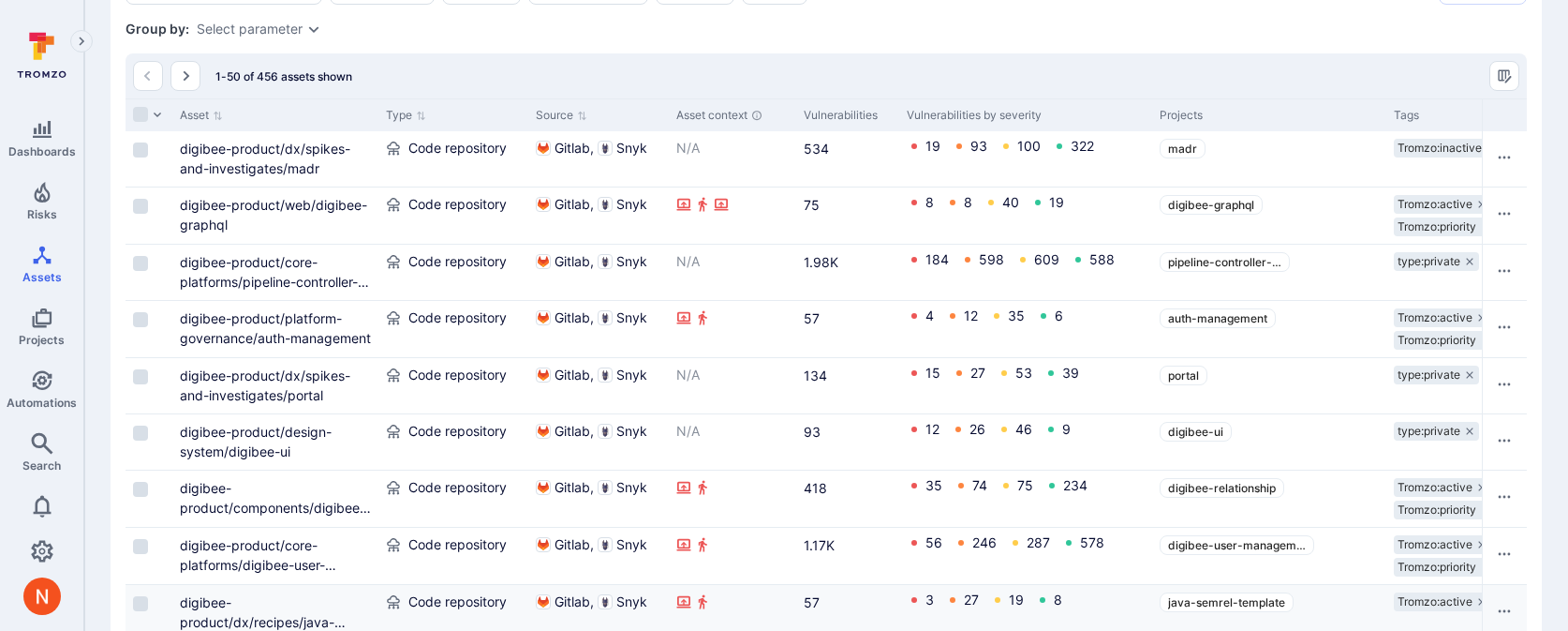
scroll to position [455, 0]
